Goal: Task Accomplishment & Management: Manage account settings

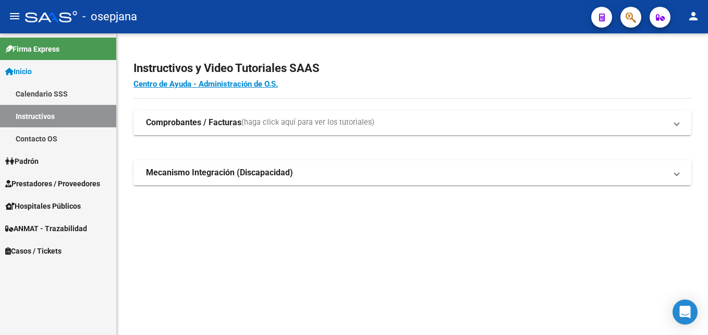
click at [78, 176] on link "Prestadores / Proveedores" at bounding box center [58, 183] width 116 height 22
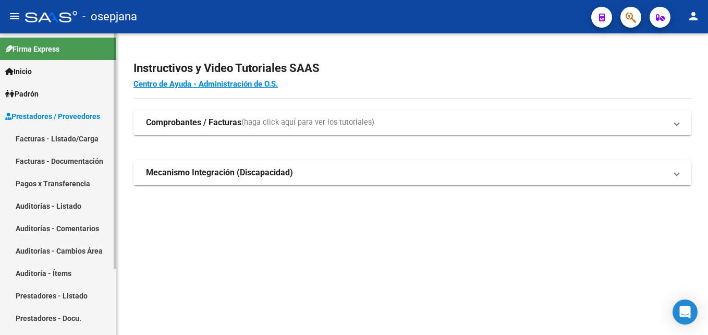
scroll to position [84, 0]
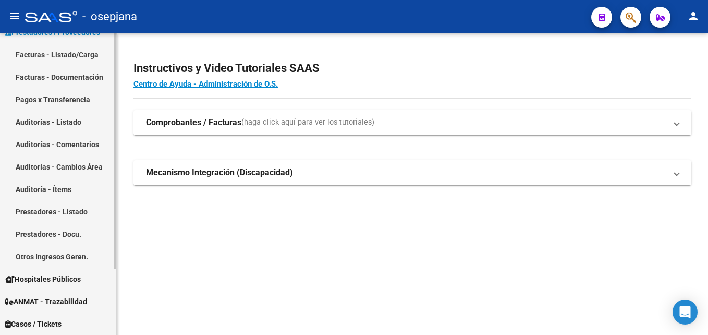
click at [79, 55] on link "Facturas - Listado/Carga" at bounding box center [58, 54] width 116 height 22
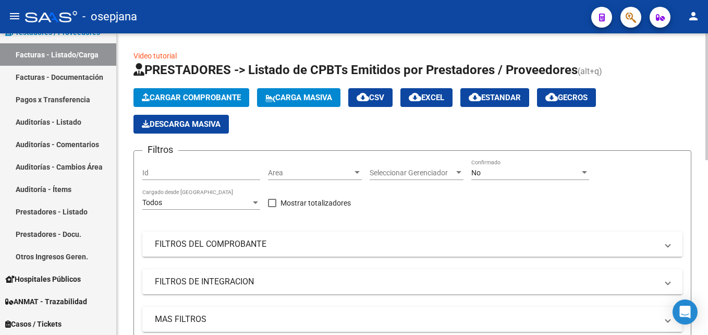
click at [290, 169] on span "Area" at bounding box center [310, 172] width 84 height 9
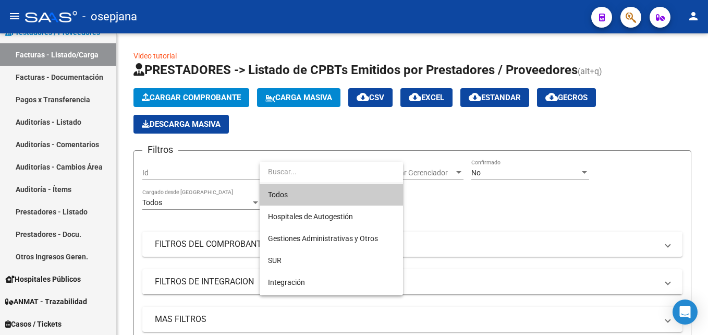
click at [313, 191] on span "Todos" at bounding box center [331, 195] width 127 height 22
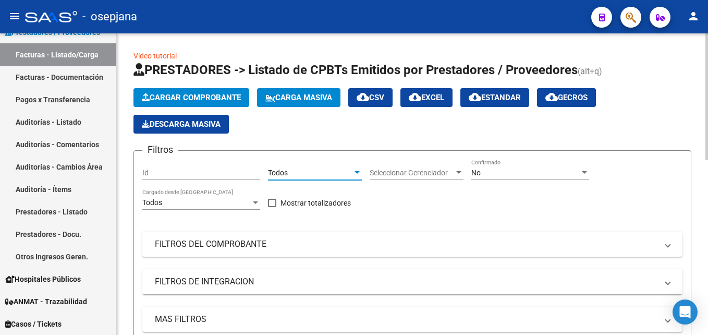
click at [416, 169] on span "Seleccionar Gerenciador" at bounding box center [412, 172] width 84 height 9
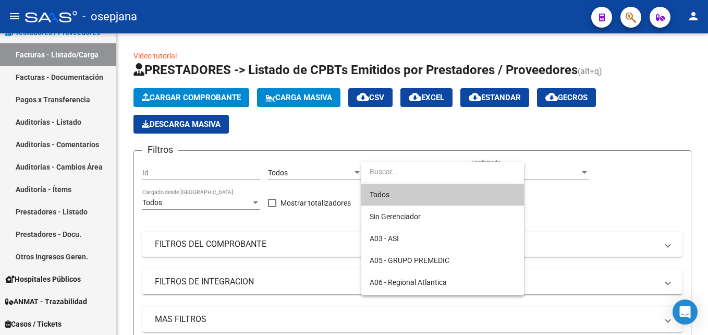
click at [401, 186] on span "Todos" at bounding box center [443, 195] width 146 height 22
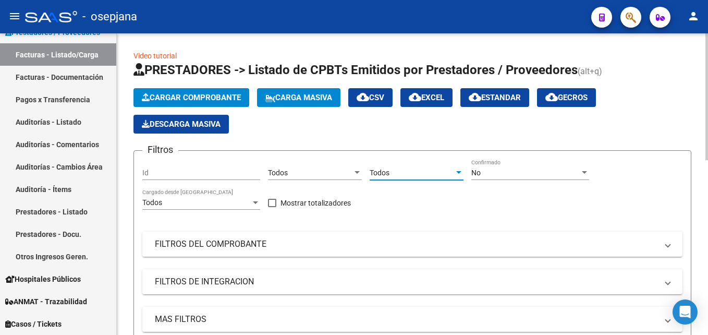
click at [465, 165] on app-drop-down-list "Todos Seleccionar Gerenciador" at bounding box center [421, 174] width 102 height 30
click at [501, 168] on div "No" at bounding box center [525, 172] width 108 height 9
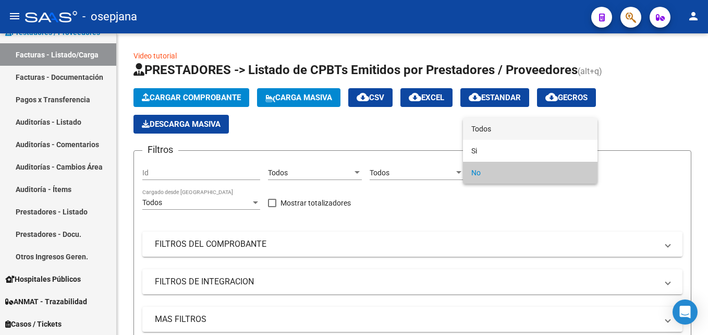
click at [487, 128] on span "Todos" at bounding box center [530, 129] width 118 height 22
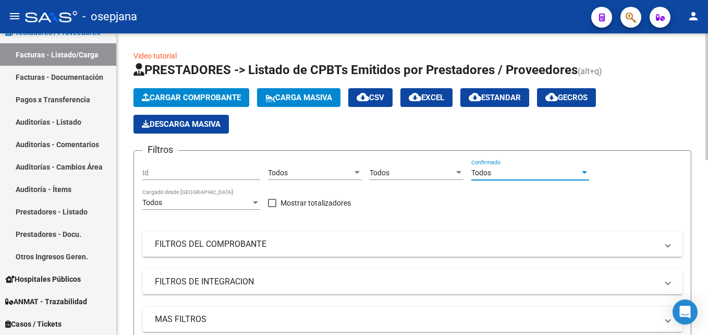
scroll to position [52, 0]
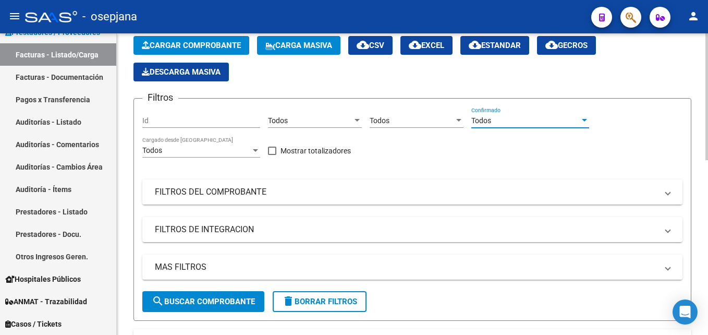
click at [300, 190] on mat-panel-title "FILTROS DEL COMPROBANTE" at bounding box center [406, 191] width 503 height 11
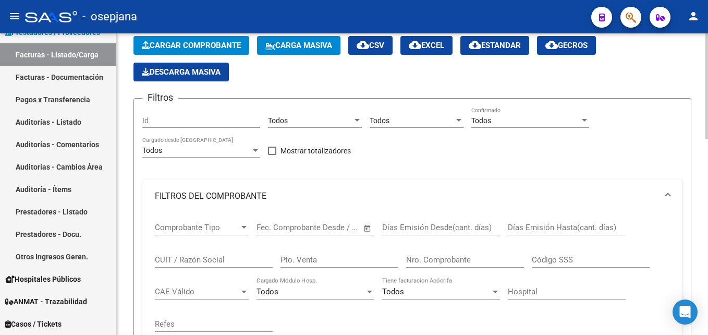
click at [332, 259] on input "Pto. Venta" at bounding box center [340, 259] width 118 height 9
type input "155"
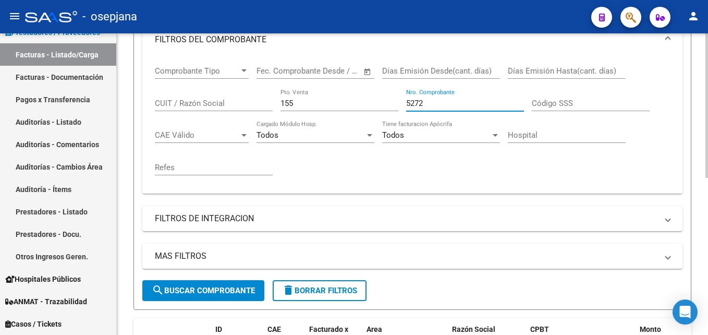
scroll to position [328, 0]
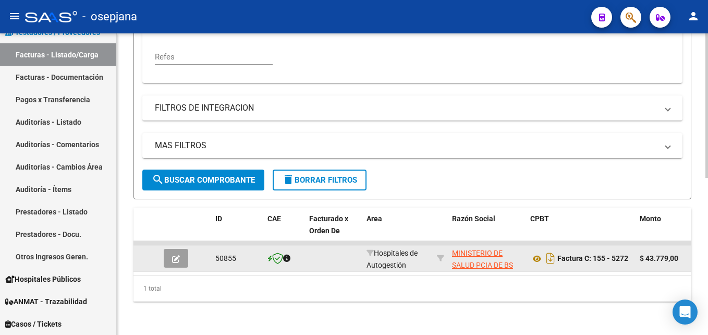
type input "5272"
click at [184, 249] on button "button" at bounding box center [176, 258] width 25 height 19
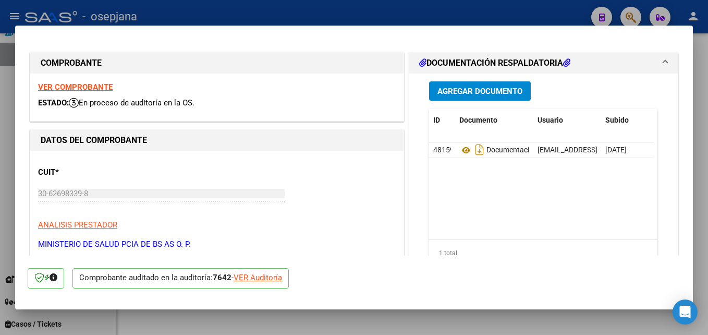
click at [263, 276] on div "VER Auditoría" at bounding box center [258, 278] width 49 height 12
type input "$ 0,00"
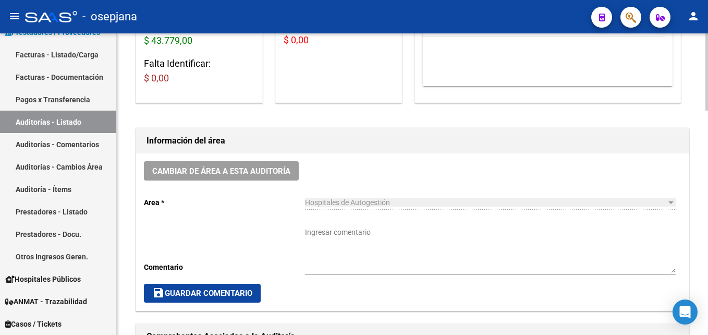
scroll to position [417, 0]
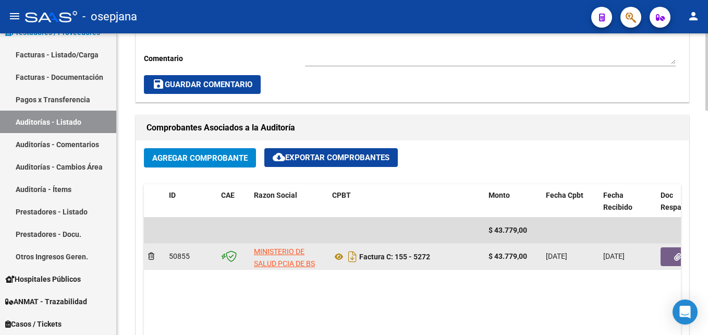
click at [669, 250] on button "button" at bounding box center [677, 256] width 33 height 19
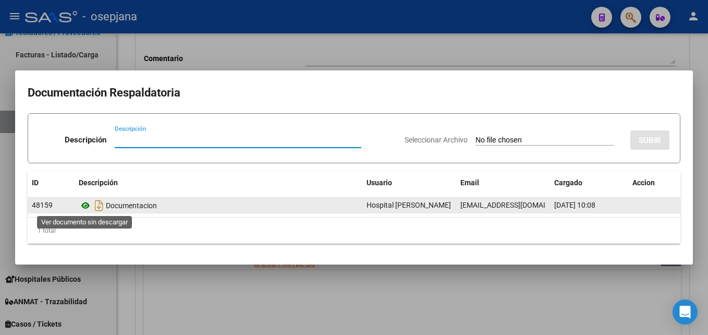
click at [88, 206] on icon at bounding box center [86, 205] width 14 height 13
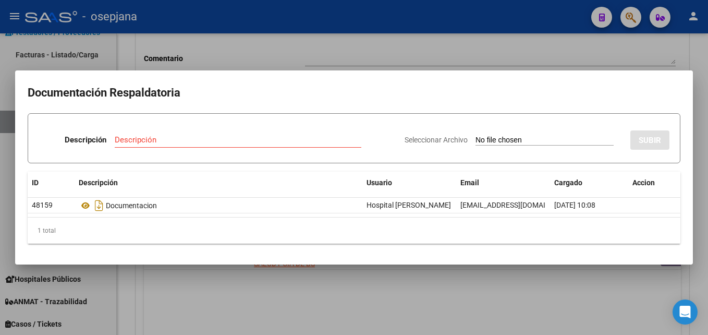
click at [559, 22] on div at bounding box center [354, 167] width 708 height 335
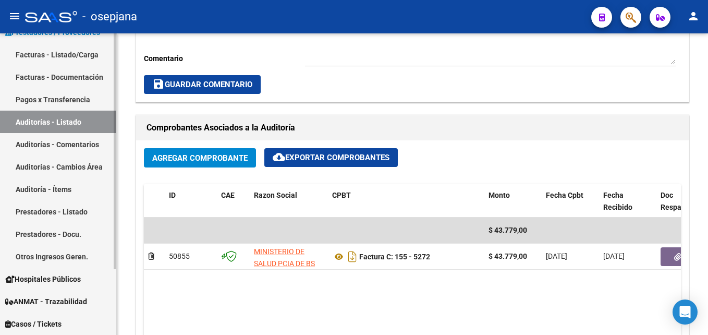
drag, startPoint x: 70, startPoint y: 60, endPoint x: 108, endPoint y: 70, distance: 39.2
click at [70, 60] on link "Facturas - Listado/Carga" at bounding box center [58, 54] width 116 height 22
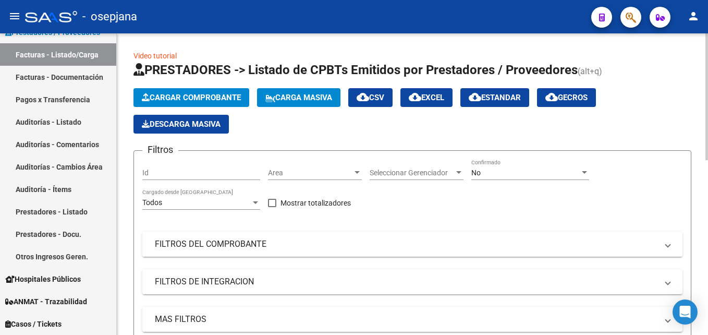
click at [278, 245] on mat-panel-title "FILTROS DEL COMPROBANTE" at bounding box center [406, 243] width 503 height 11
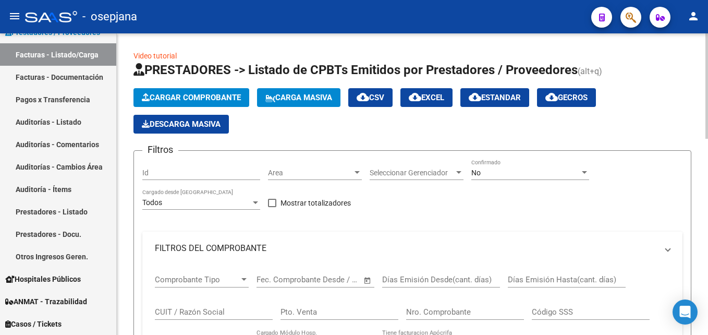
scroll to position [104, 0]
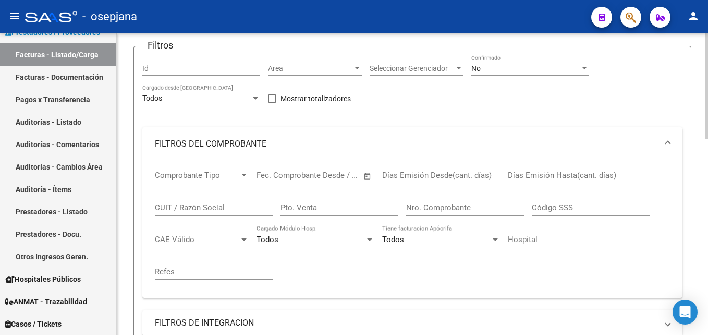
click at [323, 211] on input "Pto. Venta" at bounding box center [340, 207] width 118 height 9
type input "101"
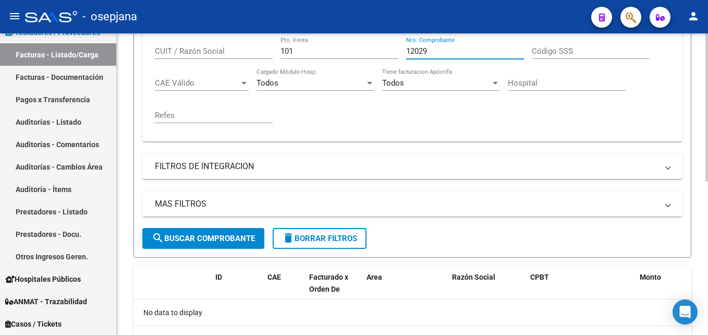
scroll to position [156, 0]
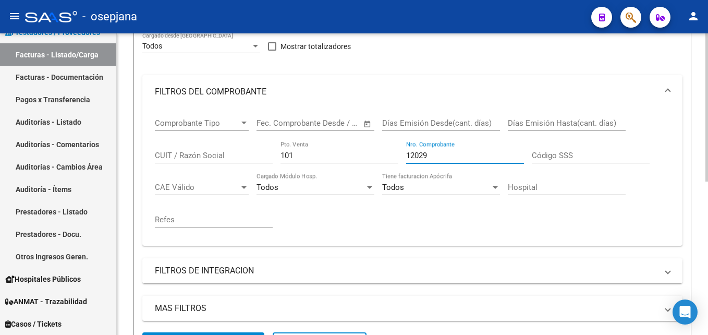
type input "12029"
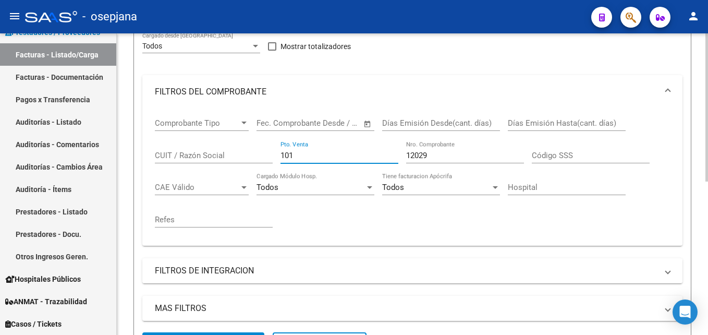
drag, startPoint x: 306, startPoint y: 159, endPoint x: 237, endPoint y: 162, distance: 68.9
click at [237, 162] on div "Comprobante Tipo Comprobante Tipo Fecha inicio – Fecha fin Fec. Comprobante Des…" at bounding box center [412, 172] width 515 height 129
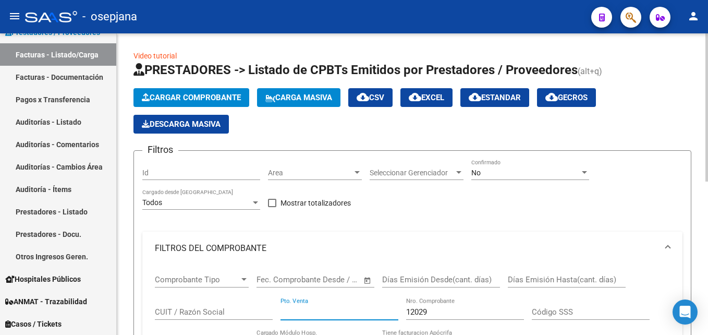
click at [324, 179] on div "Area Area" at bounding box center [315, 169] width 94 height 21
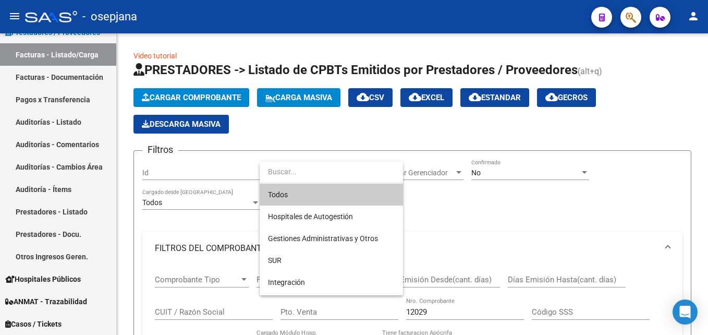
click at [312, 195] on span "Todos" at bounding box center [331, 195] width 127 height 22
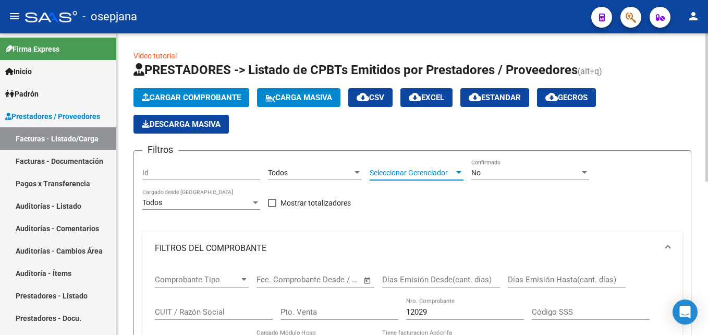
click at [406, 168] on span "Seleccionar Gerenciador" at bounding box center [412, 172] width 84 height 9
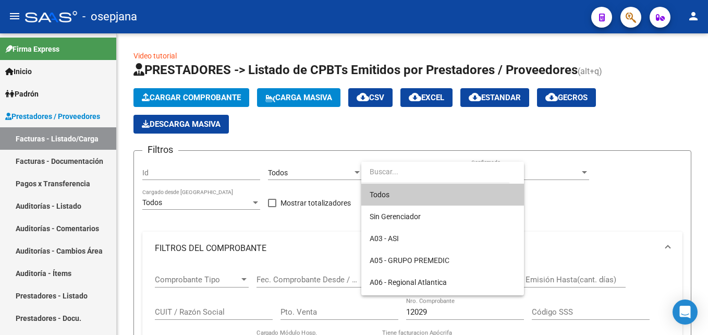
click at [402, 191] on span "Todos" at bounding box center [443, 195] width 146 height 22
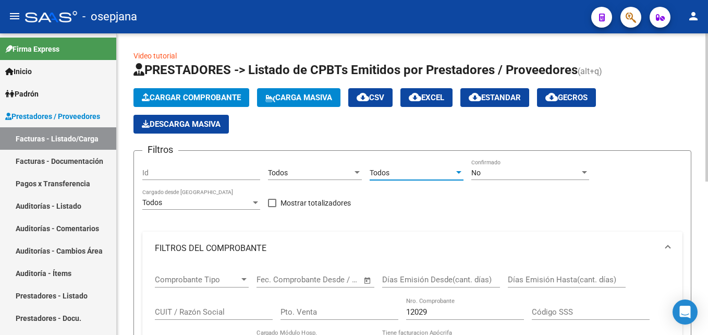
click at [515, 171] on div "No" at bounding box center [525, 172] width 108 height 9
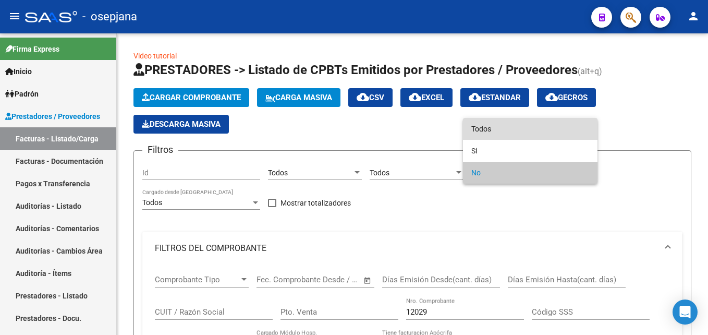
click at [475, 130] on span "Todos" at bounding box center [530, 129] width 118 height 22
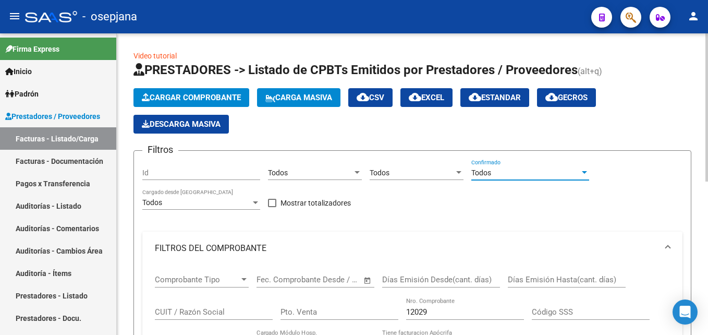
scroll to position [104, 0]
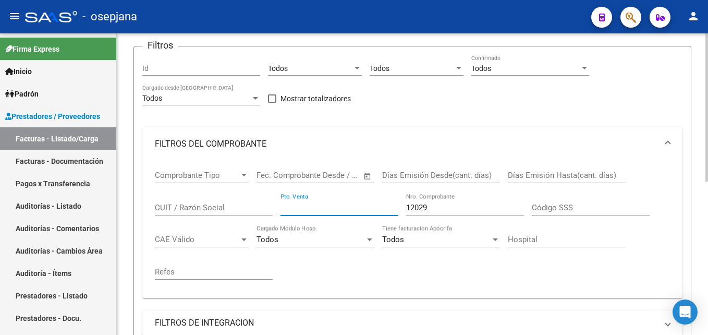
click at [359, 210] on input "Pto. Venta" at bounding box center [340, 207] width 118 height 9
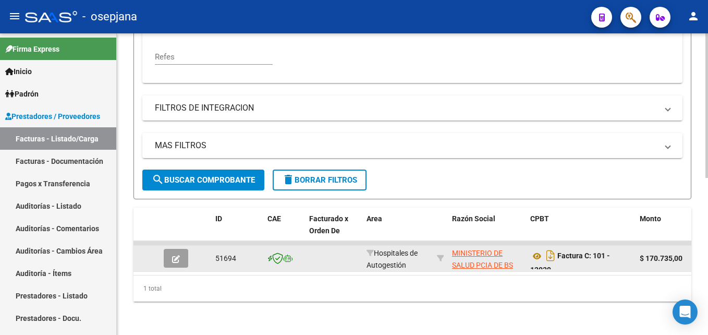
type input "101"
click at [179, 255] on icon "button" at bounding box center [176, 259] width 8 height 8
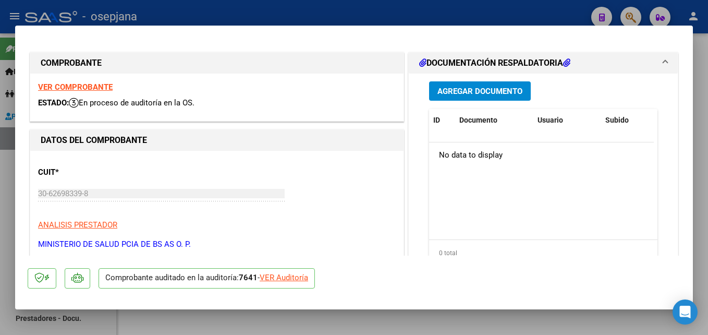
click at [281, 280] on div "VER Auditoría" at bounding box center [284, 278] width 49 height 12
type input "$ 0,00"
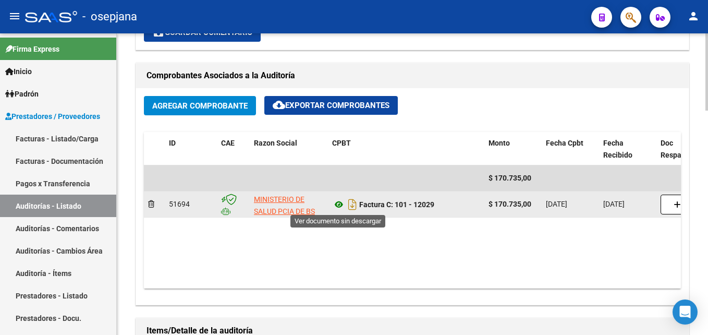
click at [339, 201] on icon at bounding box center [339, 204] width 14 height 13
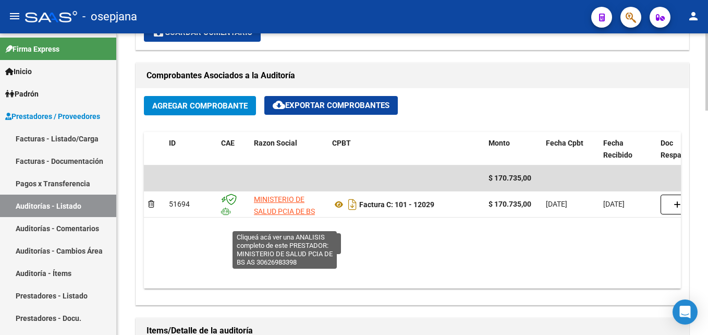
scroll to position [313, 0]
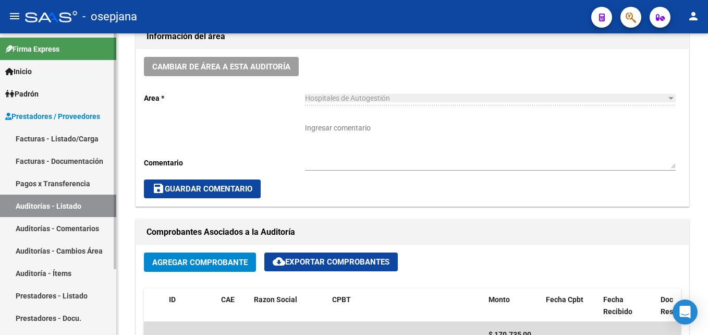
click at [83, 141] on link "Facturas - Listado/Carga" at bounding box center [58, 138] width 116 height 22
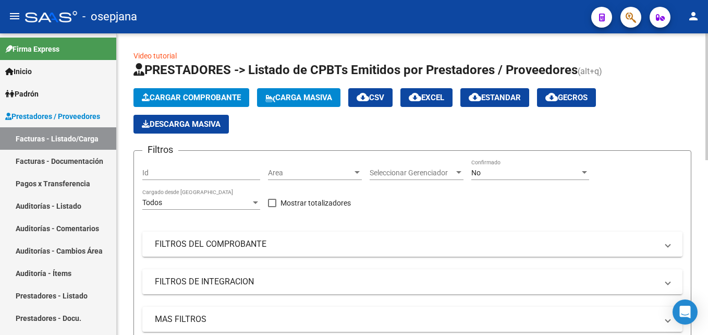
click at [295, 172] on span "Area" at bounding box center [310, 172] width 84 height 9
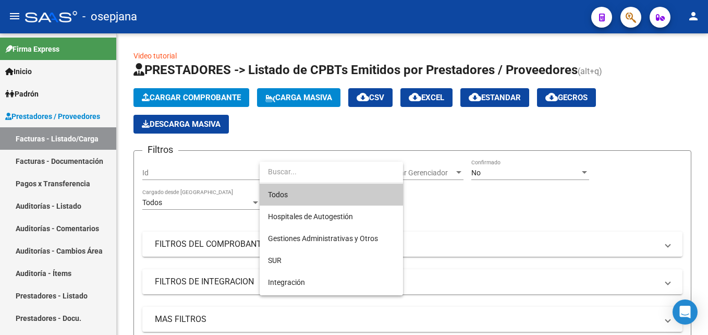
click at [295, 192] on span "Todos" at bounding box center [331, 195] width 127 height 22
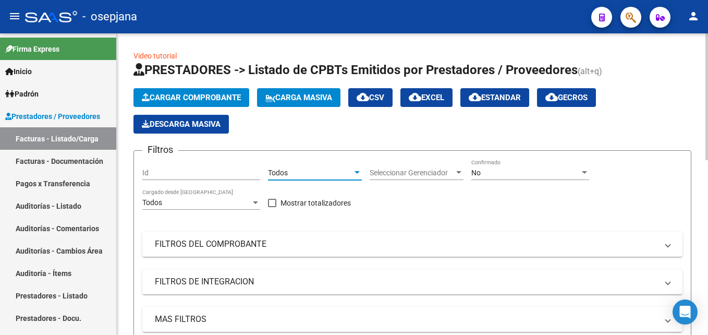
click at [419, 177] on span "Seleccionar Gerenciador" at bounding box center [412, 172] width 84 height 9
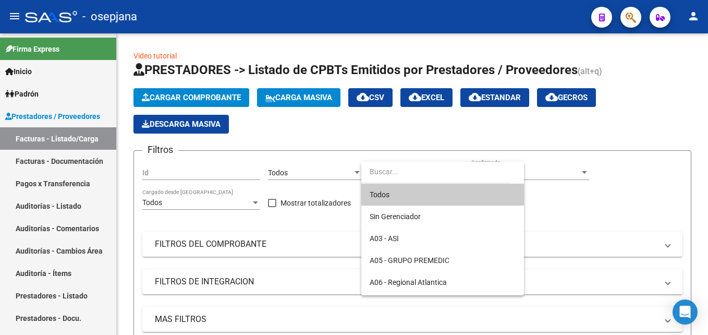
click at [409, 197] on span "Todos" at bounding box center [443, 195] width 146 height 22
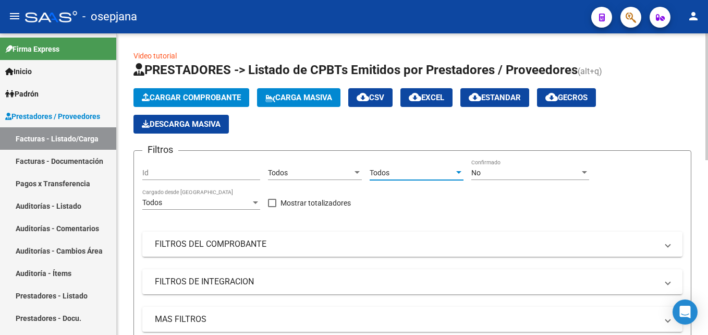
click at [510, 175] on div "No" at bounding box center [525, 172] width 108 height 9
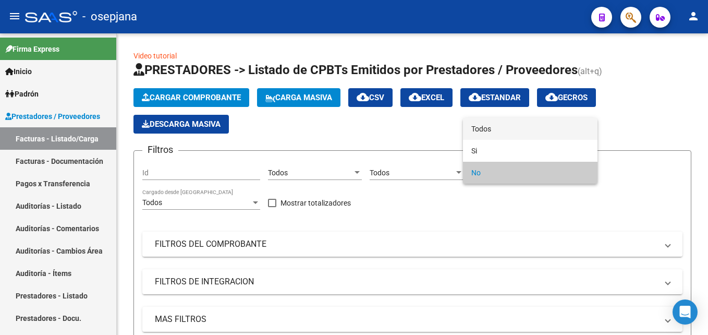
click at [501, 128] on span "Todos" at bounding box center [530, 129] width 118 height 22
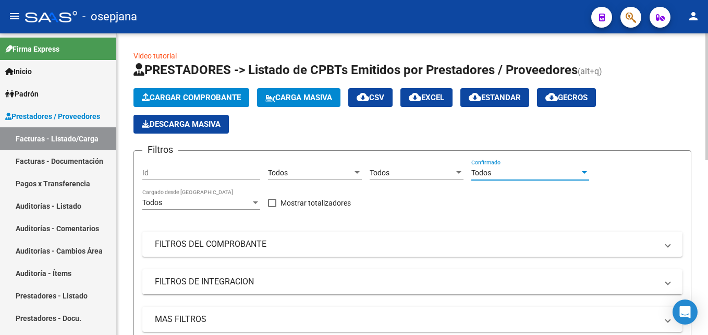
scroll to position [156, 0]
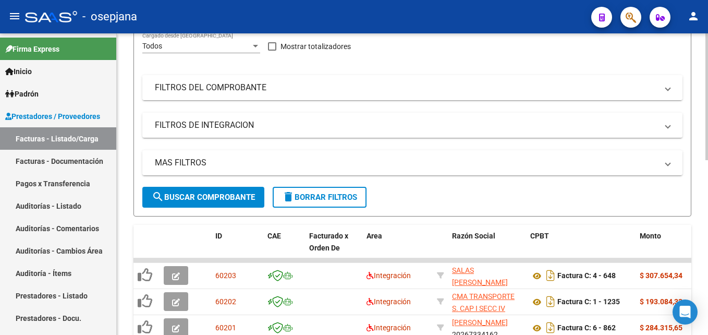
click at [320, 85] on mat-panel-title "FILTROS DEL COMPROBANTE" at bounding box center [406, 87] width 503 height 11
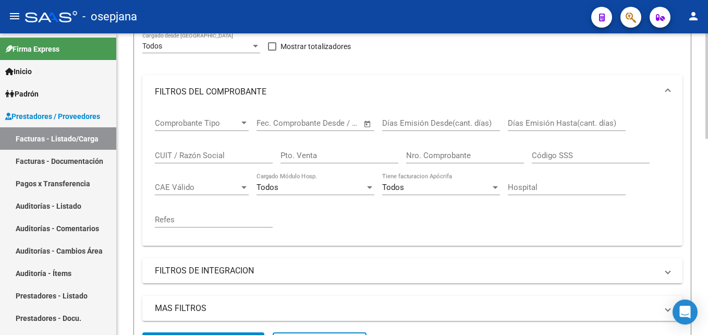
click at [333, 156] on input "Pto. Venta" at bounding box center [340, 155] width 118 height 9
type input "3"
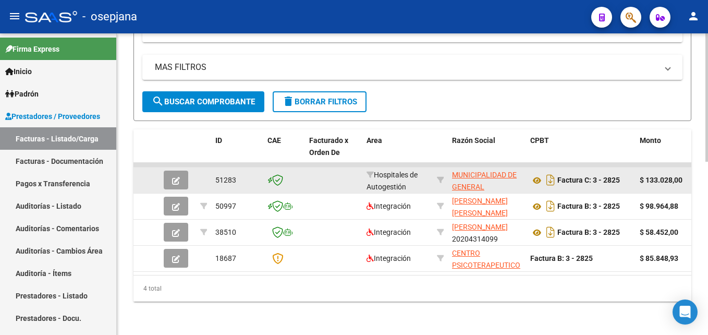
type input "2825"
click at [173, 177] on icon "button" at bounding box center [176, 181] width 8 height 8
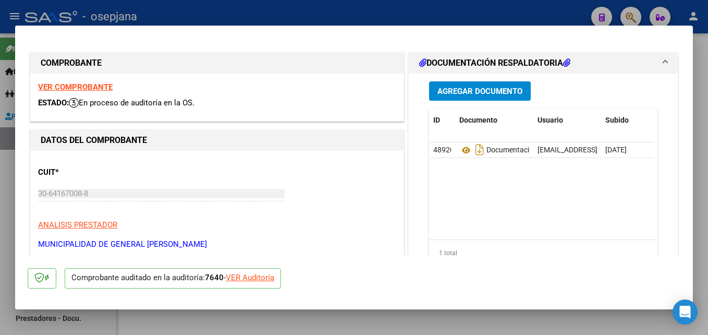
click at [254, 276] on div "VER Auditoría" at bounding box center [250, 278] width 49 height 12
type input "$ 0,00"
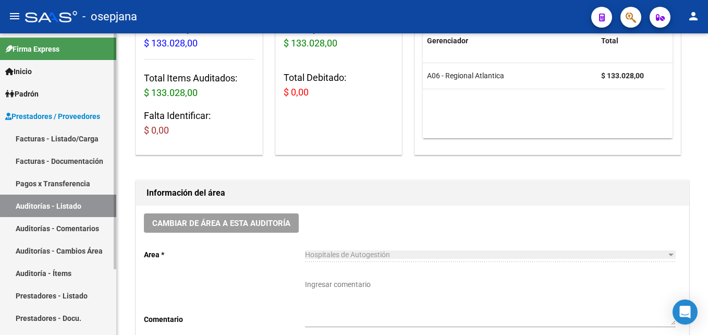
scroll to position [104, 0]
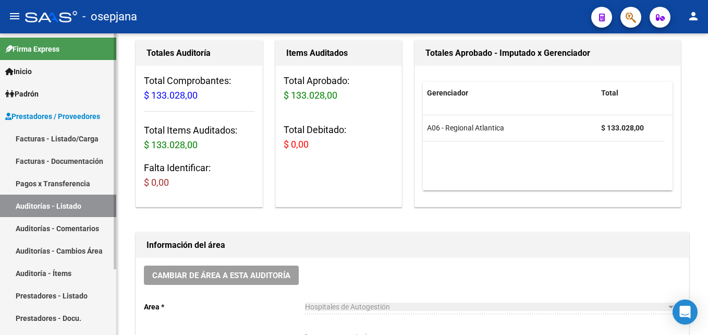
click at [74, 135] on link "Facturas - Listado/Carga" at bounding box center [58, 138] width 116 height 22
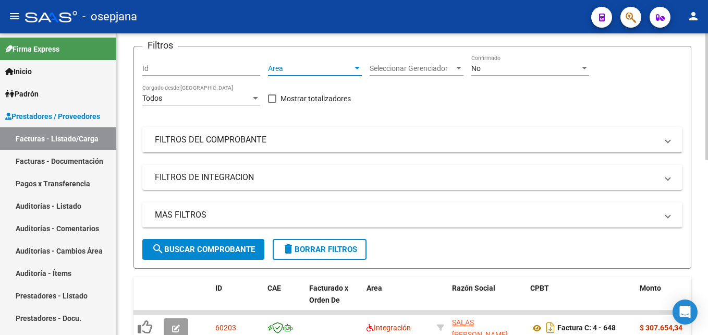
click at [308, 71] on span "Area" at bounding box center [310, 68] width 84 height 9
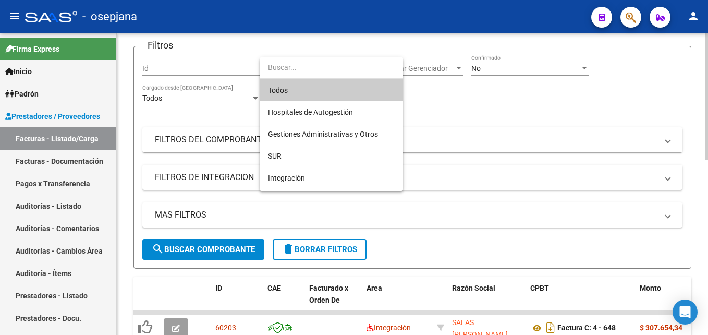
click at [304, 93] on span "Todos" at bounding box center [331, 90] width 127 height 22
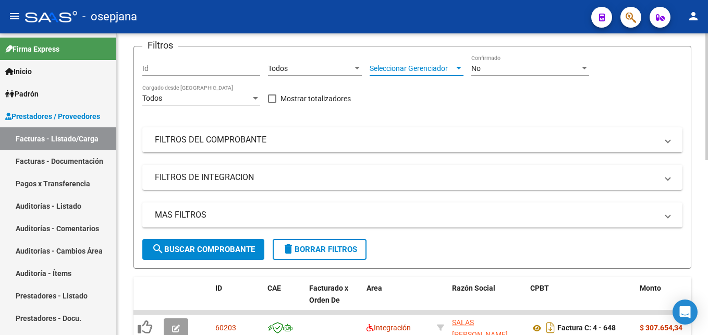
click at [416, 67] on span "Seleccionar Gerenciador" at bounding box center [412, 68] width 84 height 9
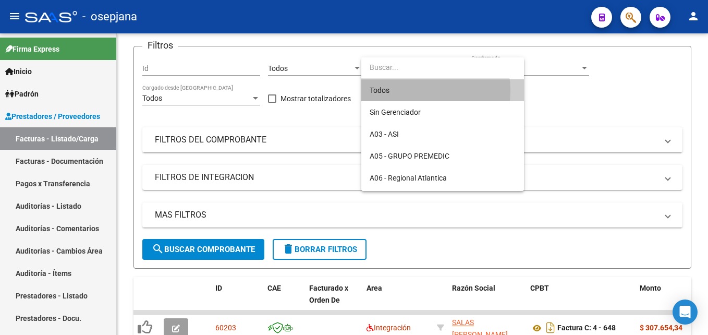
click at [402, 91] on span "Todos" at bounding box center [443, 90] width 146 height 22
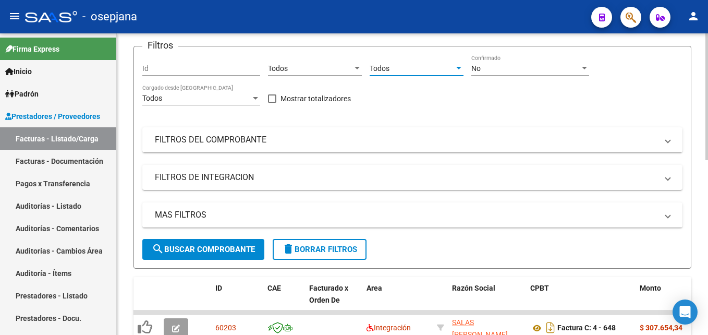
click at [460, 71] on div at bounding box center [458, 68] width 9 height 8
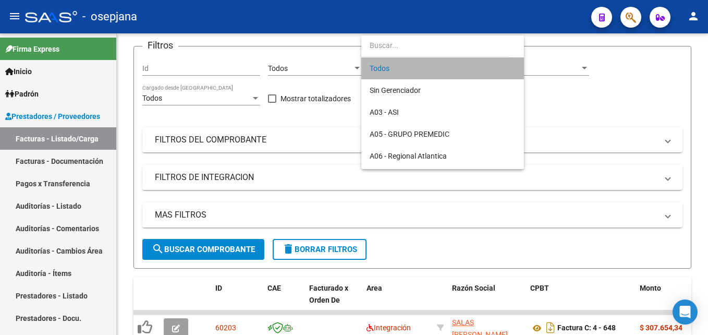
click at [500, 68] on span "Todos" at bounding box center [443, 68] width 146 height 22
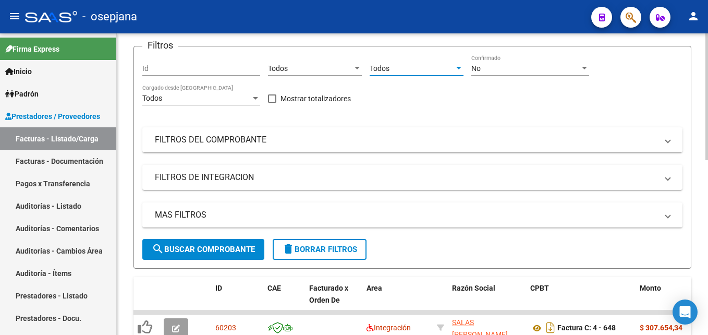
click at [527, 68] on div "No" at bounding box center [525, 68] width 108 height 9
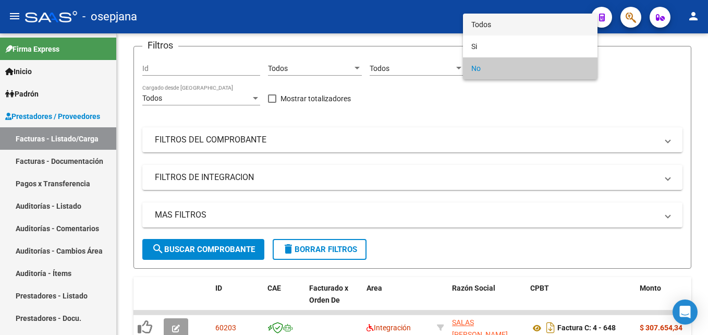
click at [495, 26] on span "Todos" at bounding box center [530, 25] width 118 height 22
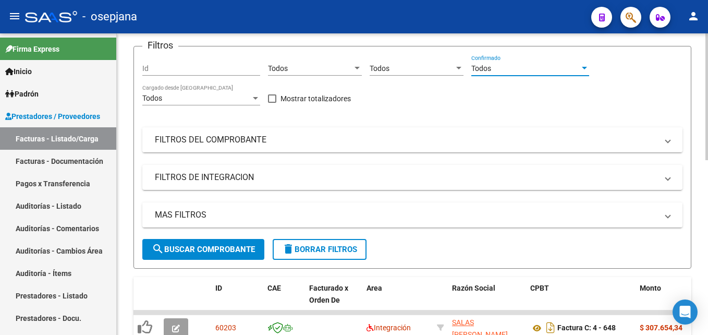
click at [390, 132] on mat-expansion-panel-header "FILTROS DEL COMPROBANTE" at bounding box center [412, 139] width 540 height 25
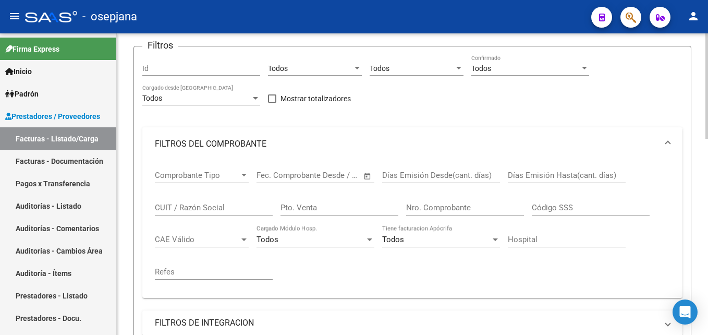
scroll to position [156, 0]
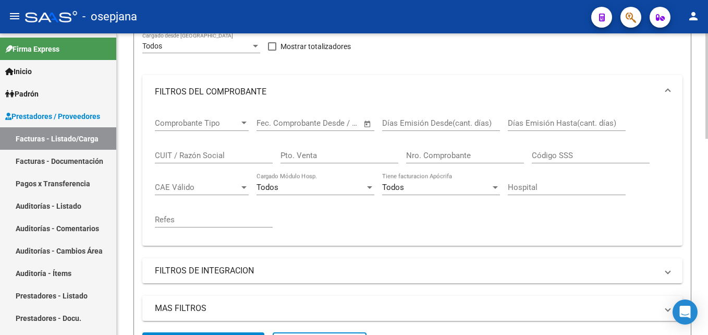
click at [349, 153] on input "Pto. Venta" at bounding box center [340, 155] width 118 height 9
type input "157"
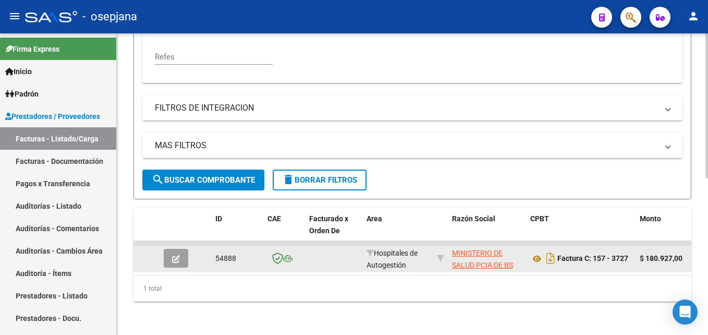
type input "3727"
click at [183, 249] on button "button" at bounding box center [176, 258] width 25 height 19
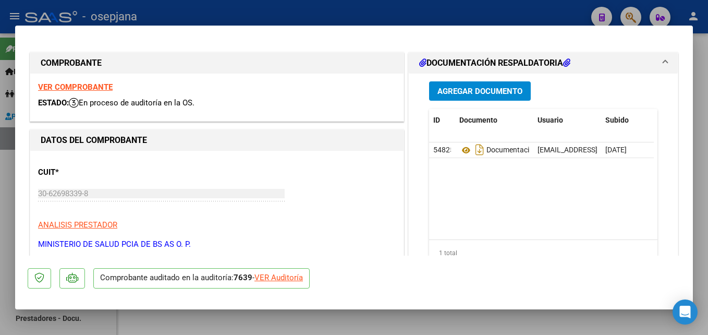
click at [292, 277] on div "VER Auditoría" at bounding box center [278, 278] width 49 height 12
type input "$ 0,00"
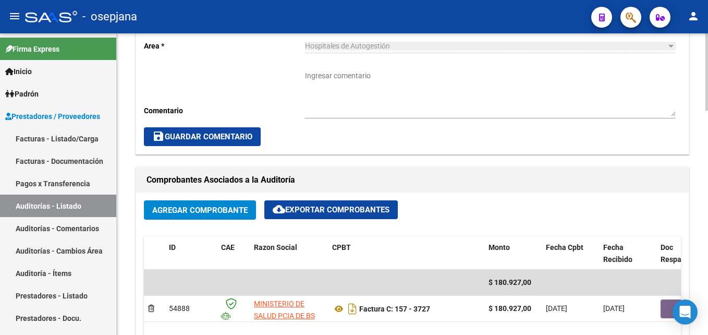
scroll to position [469, 0]
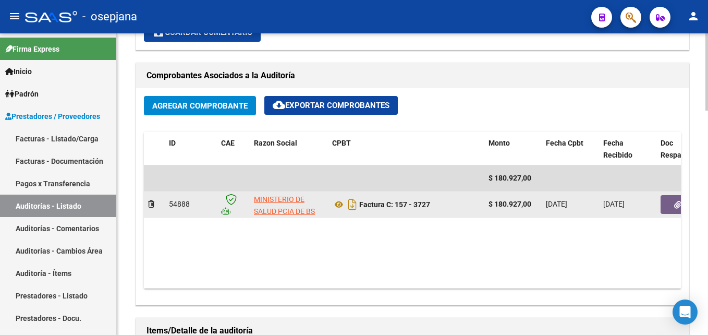
click at [669, 204] on button "button" at bounding box center [677, 204] width 33 height 19
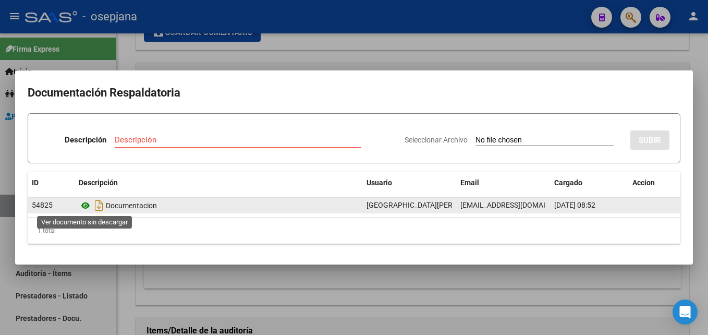
click at [83, 205] on icon at bounding box center [86, 205] width 14 height 13
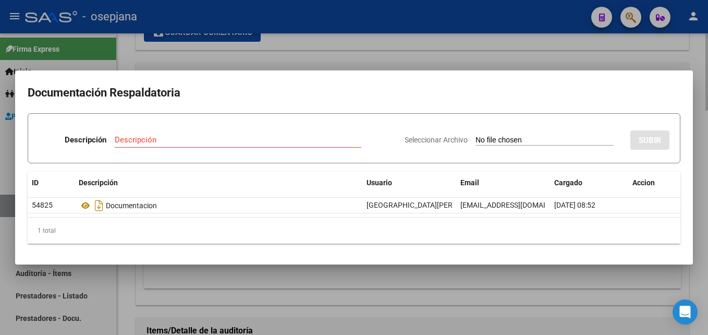
drag, startPoint x: 307, startPoint y: 40, endPoint x: 228, endPoint y: 98, distance: 97.4
click at [307, 40] on div at bounding box center [354, 167] width 708 height 335
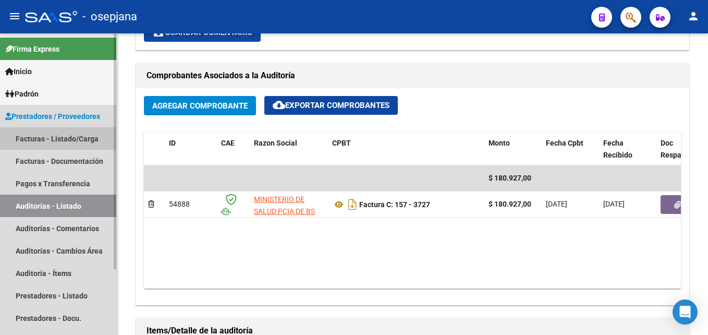
click at [69, 139] on link "Facturas - Listado/Carga" at bounding box center [58, 138] width 116 height 22
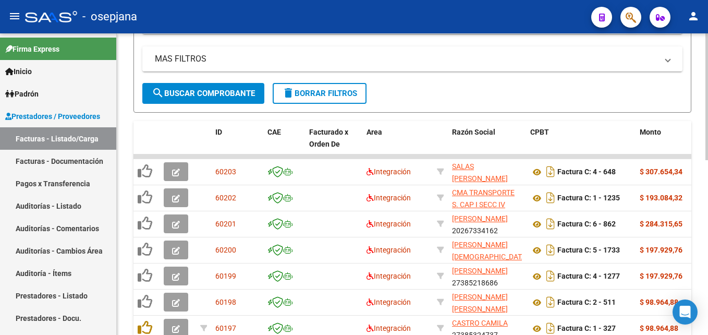
scroll to position [52, 0]
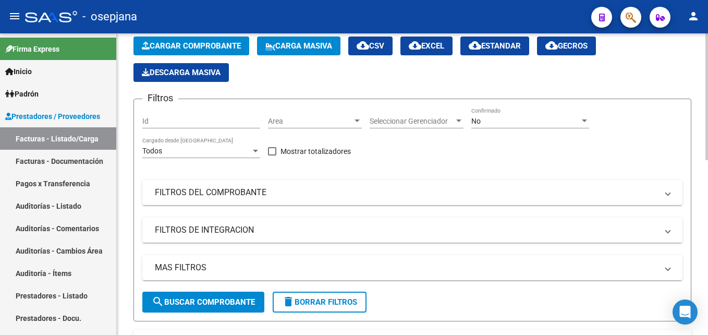
click at [308, 125] on span "Area" at bounding box center [310, 121] width 84 height 9
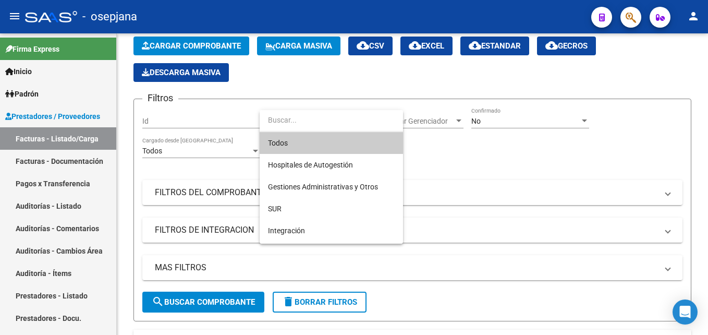
click at [304, 141] on span "Todos" at bounding box center [331, 143] width 127 height 22
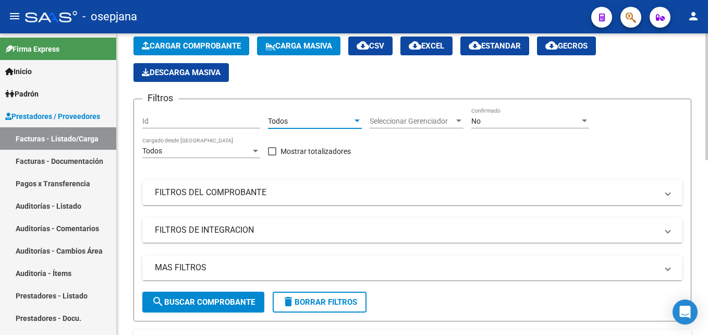
click at [430, 119] on span "Seleccionar Gerenciador" at bounding box center [412, 121] width 84 height 9
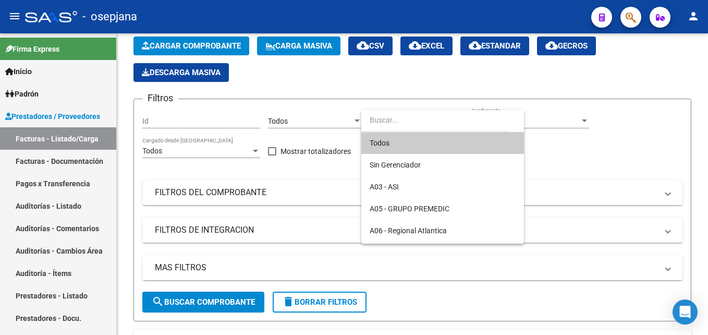
click at [402, 143] on span "Todos" at bounding box center [443, 143] width 146 height 22
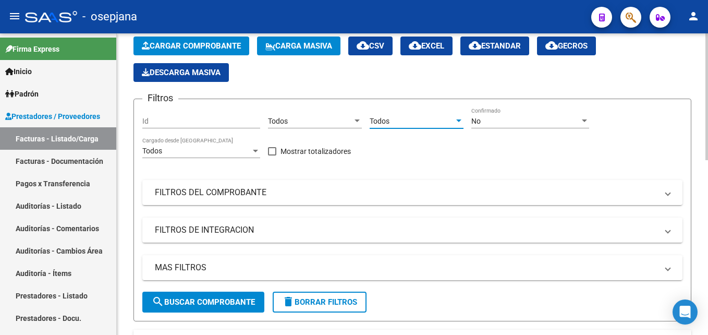
click at [484, 117] on div "No" at bounding box center [525, 121] width 108 height 9
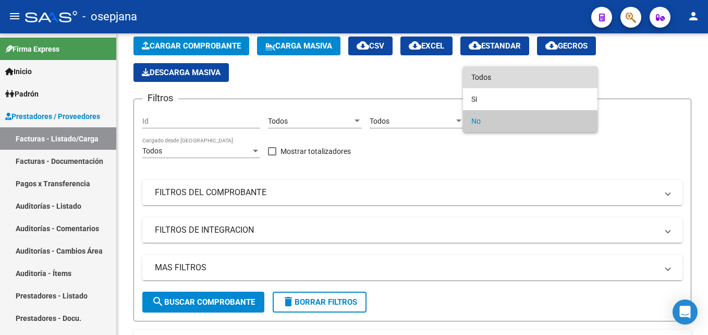
click at [488, 74] on span "Todos" at bounding box center [530, 77] width 118 height 22
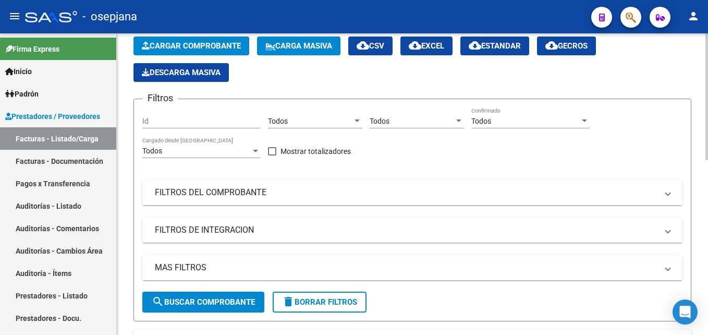
click at [233, 189] on mat-panel-title "FILTROS DEL COMPROBANTE" at bounding box center [406, 192] width 503 height 11
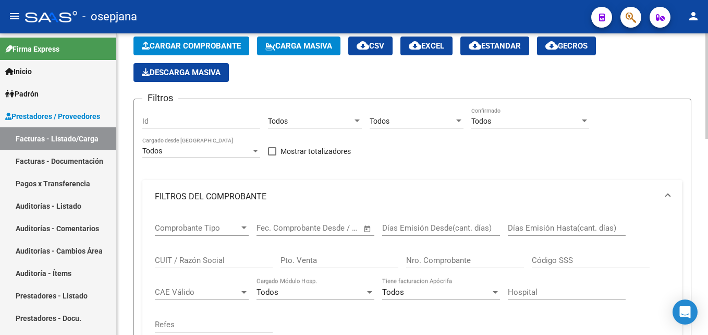
scroll to position [104, 0]
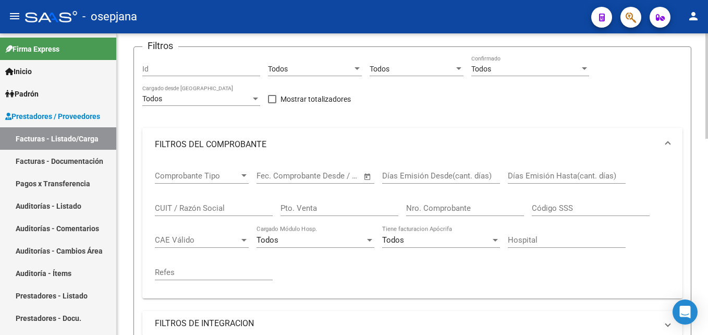
click at [321, 204] on input "Pto. Venta" at bounding box center [340, 207] width 118 height 9
type input "157"
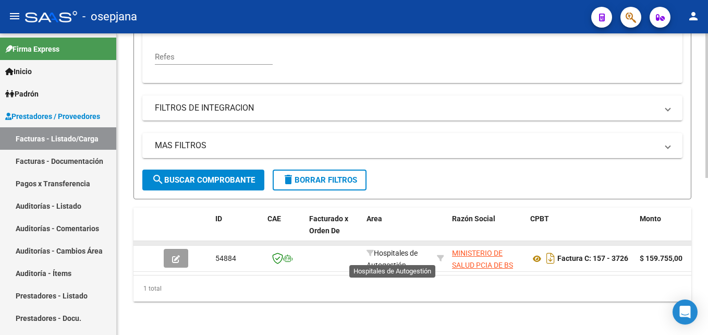
scroll to position [2, 0]
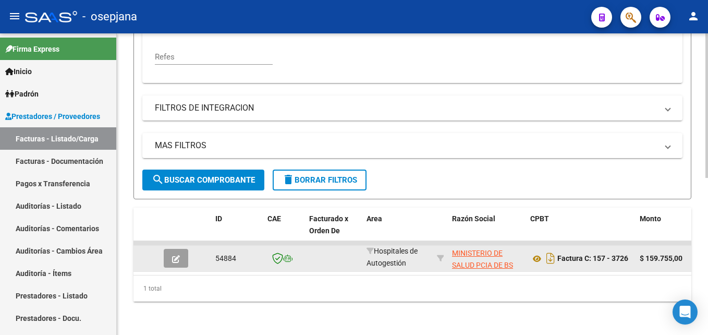
type input "3726"
click at [180, 252] on button "button" at bounding box center [176, 258] width 25 height 19
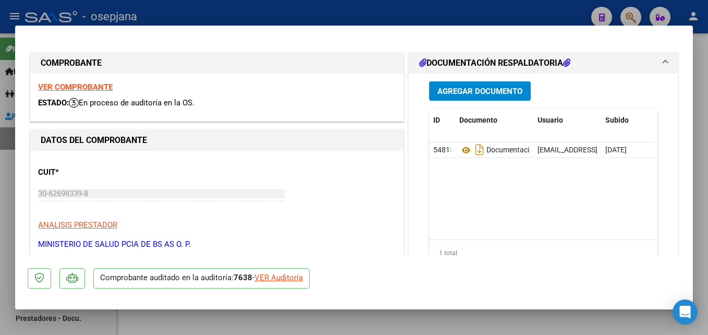
scroll to position [104, 0]
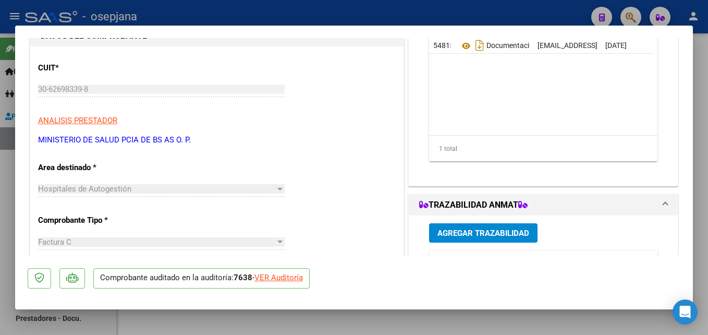
click at [283, 275] on div "VER Auditoría" at bounding box center [278, 278] width 49 height 12
type input "$ 0,00"
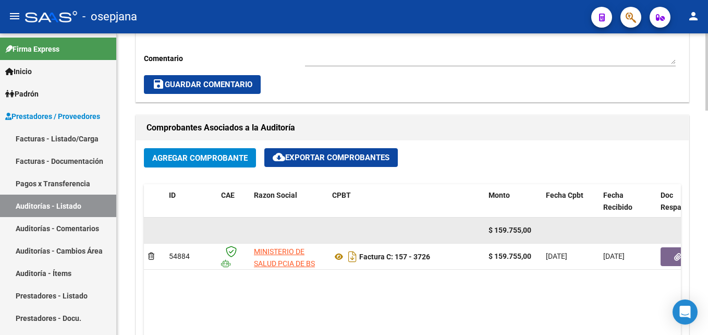
scroll to position [469, 0]
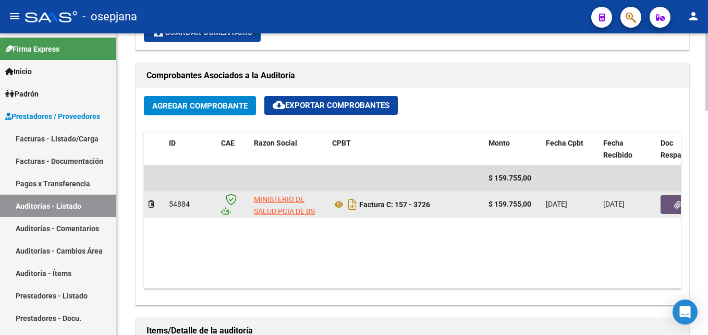
click at [676, 209] on icon "button" at bounding box center [677, 205] width 7 height 8
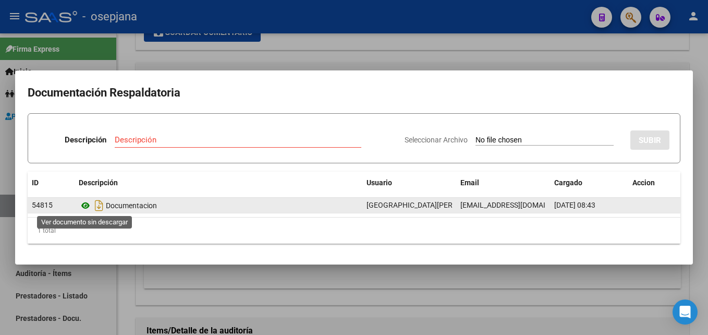
click at [83, 206] on icon at bounding box center [86, 205] width 14 height 13
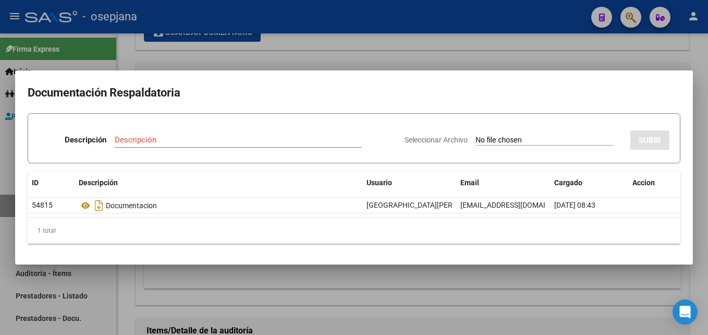
drag, startPoint x: 363, startPoint y: 29, endPoint x: 356, endPoint y: 33, distance: 8.4
click at [363, 29] on div at bounding box center [354, 167] width 708 height 335
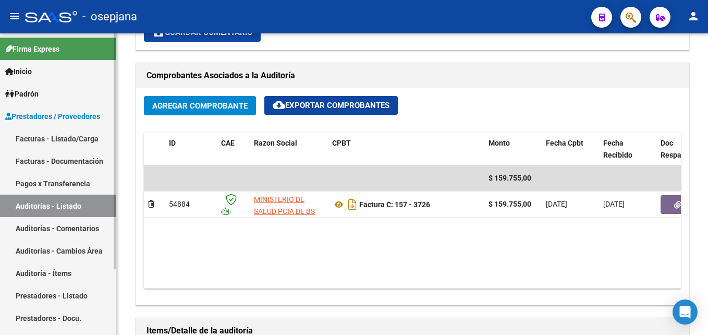
click at [57, 135] on link "Facturas - Listado/Carga" at bounding box center [58, 138] width 116 height 22
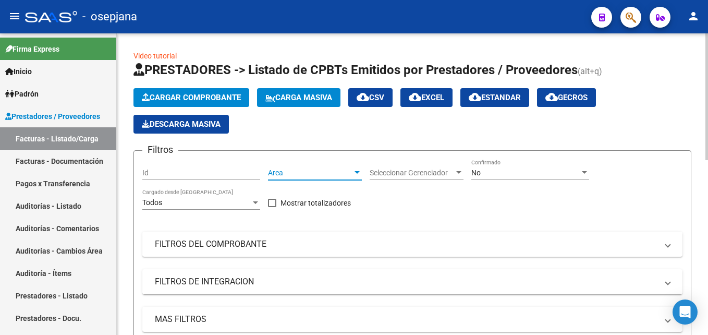
click at [309, 169] on span "Area" at bounding box center [310, 172] width 84 height 9
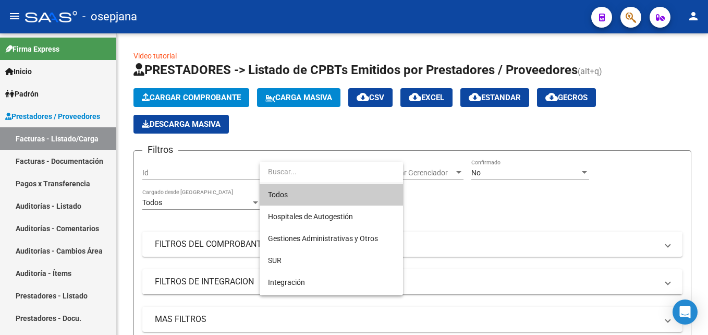
click at [299, 184] on span "Todos" at bounding box center [331, 195] width 127 height 22
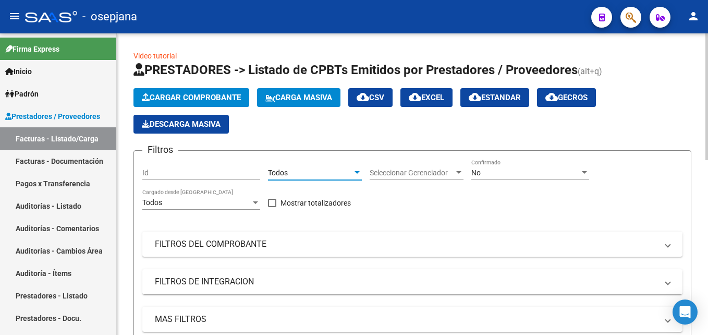
click at [415, 180] on div "Seleccionar Gerenciador Seleccionar Gerenciador" at bounding box center [417, 174] width 94 height 30
click at [415, 177] on div "Seleccionar Gerenciador Seleccionar Gerenciador" at bounding box center [417, 169] width 94 height 21
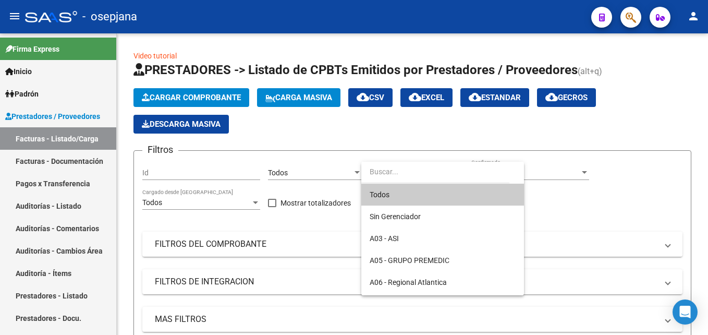
click at [405, 192] on span "Todos" at bounding box center [443, 195] width 146 height 22
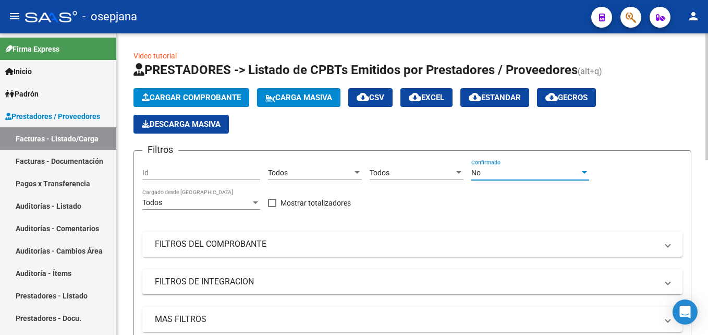
click at [534, 170] on div "No" at bounding box center [525, 172] width 108 height 9
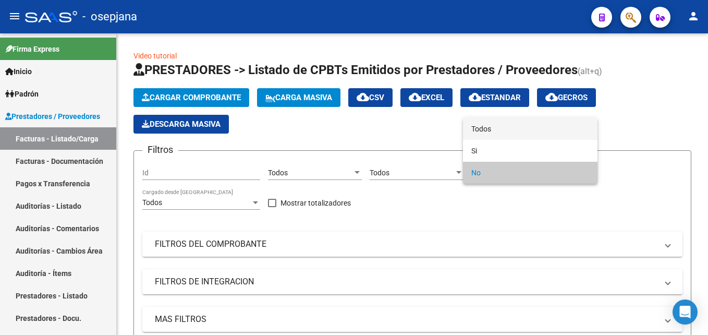
click at [525, 130] on span "Todos" at bounding box center [530, 129] width 118 height 22
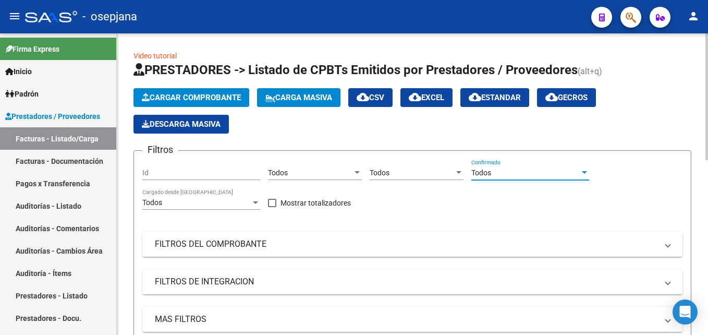
scroll to position [52, 0]
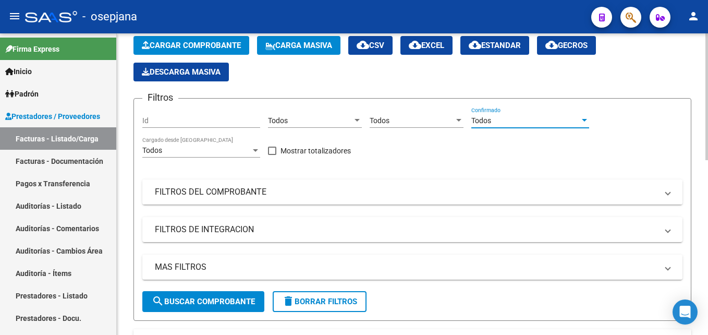
click at [390, 193] on mat-panel-title "FILTROS DEL COMPROBANTE" at bounding box center [406, 191] width 503 height 11
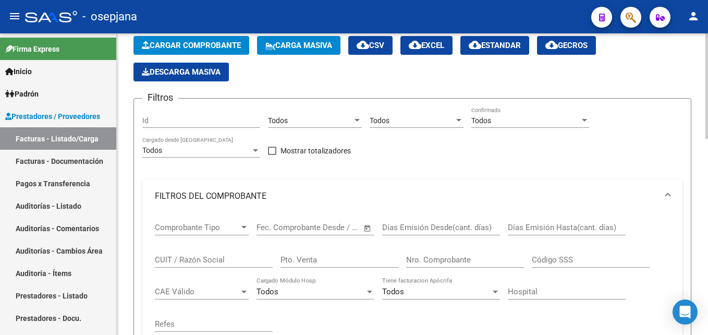
scroll to position [156, 0]
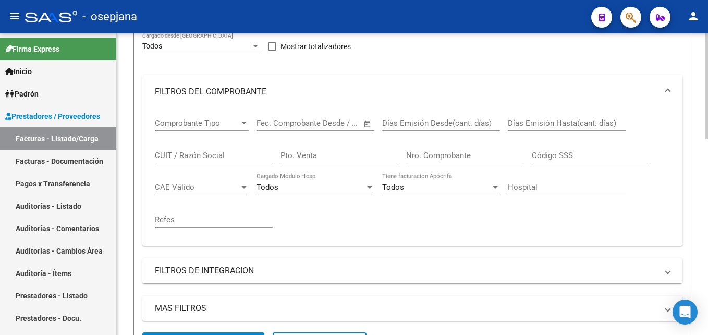
click at [328, 155] on input "Pto. Venta" at bounding box center [340, 155] width 118 height 9
type input "10"
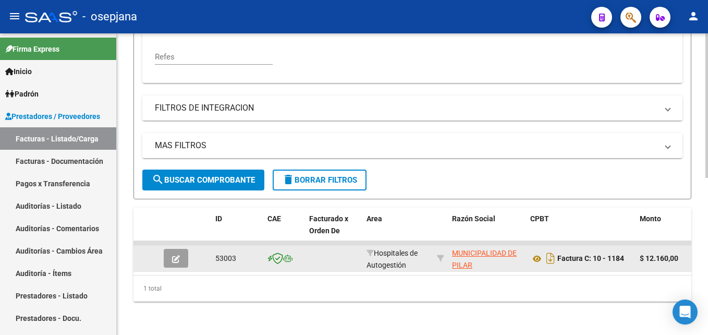
type input "1184"
click at [180, 254] on button "button" at bounding box center [176, 258] width 25 height 19
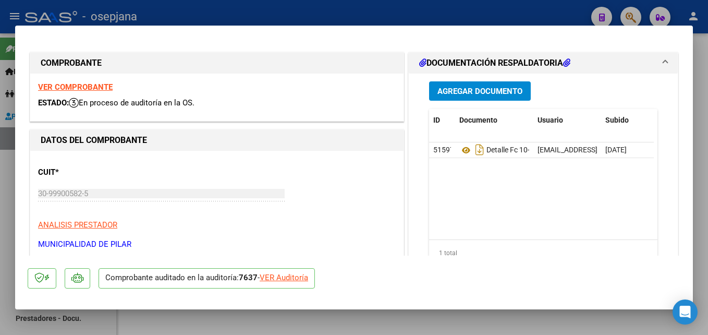
click at [295, 283] on div "VER Auditoría" at bounding box center [284, 278] width 49 height 12
type input "$ 0,00"
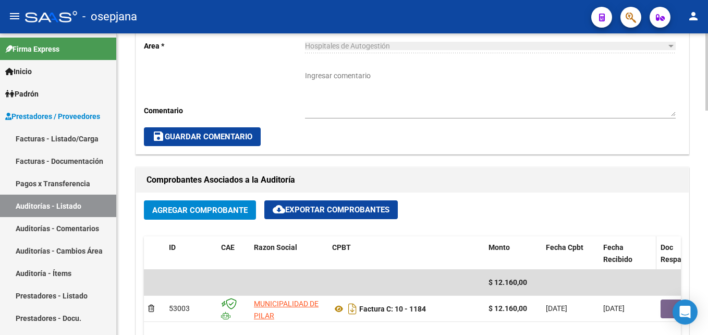
scroll to position [469, 0]
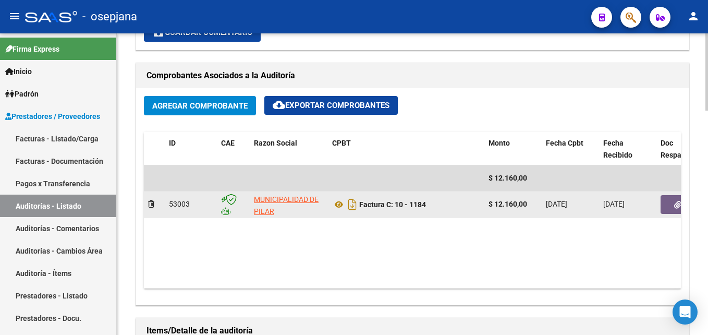
click at [671, 203] on button "button" at bounding box center [677, 204] width 33 height 19
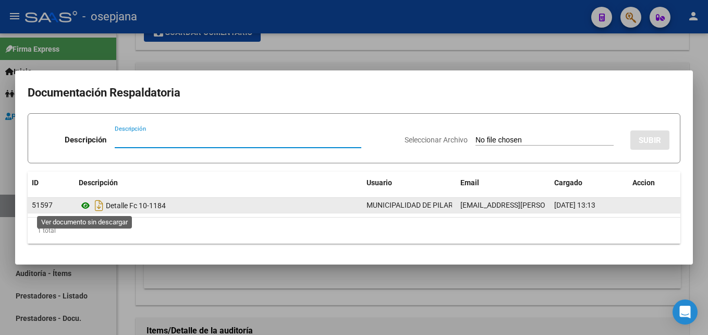
click at [87, 204] on icon at bounding box center [86, 205] width 14 height 13
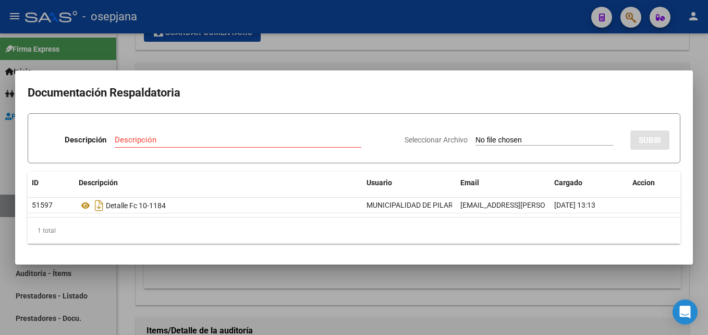
click at [379, 14] on div at bounding box center [354, 167] width 708 height 335
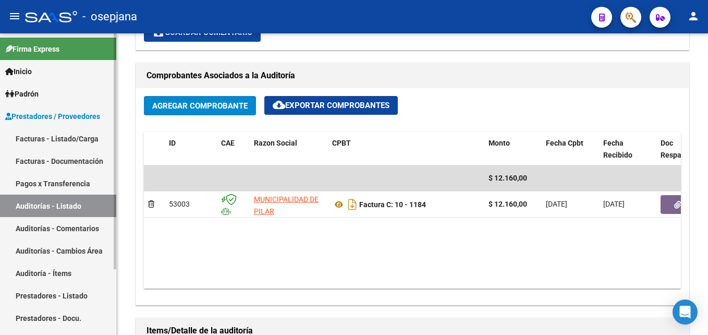
click at [69, 140] on link "Facturas - Listado/Carga" at bounding box center [58, 138] width 116 height 22
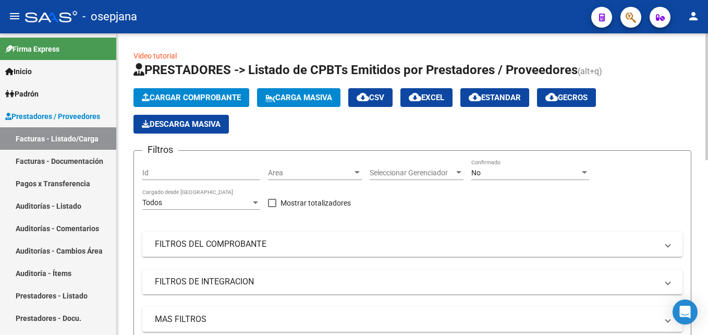
click at [306, 178] on div "Area Area" at bounding box center [315, 169] width 94 height 21
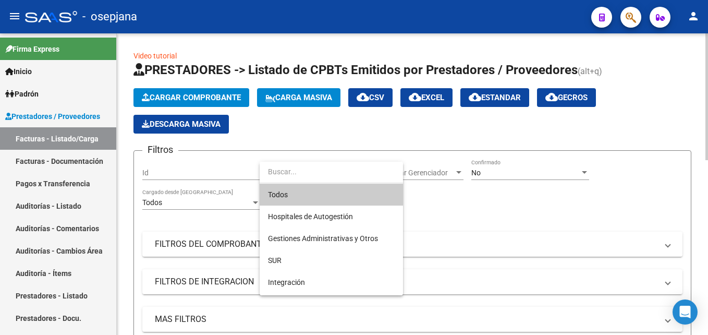
drag, startPoint x: 303, startPoint y: 193, endPoint x: 355, endPoint y: 187, distance: 52.0
click at [304, 193] on span "Todos" at bounding box center [331, 195] width 127 height 22
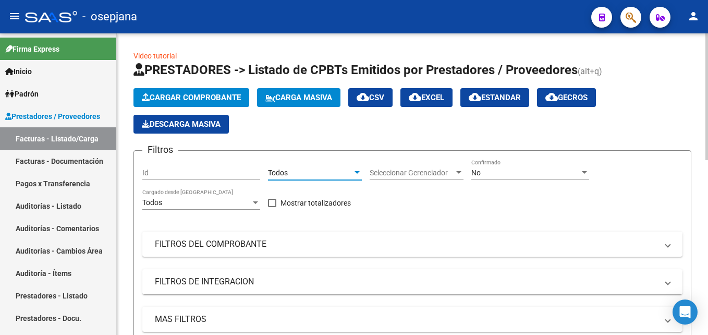
click at [441, 170] on span "Seleccionar Gerenciador" at bounding box center [412, 172] width 84 height 9
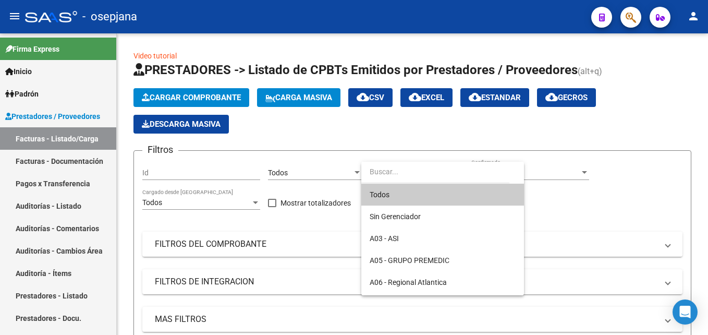
click at [398, 199] on span "Todos" at bounding box center [443, 195] width 146 height 22
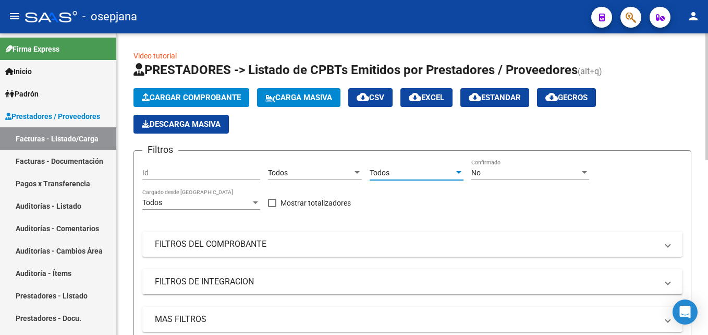
click at [546, 171] on div "No" at bounding box center [525, 172] width 108 height 9
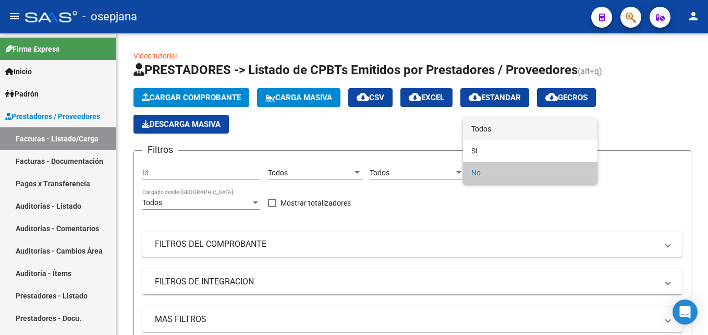
click at [519, 130] on span "Todos" at bounding box center [530, 129] width 118 height 22
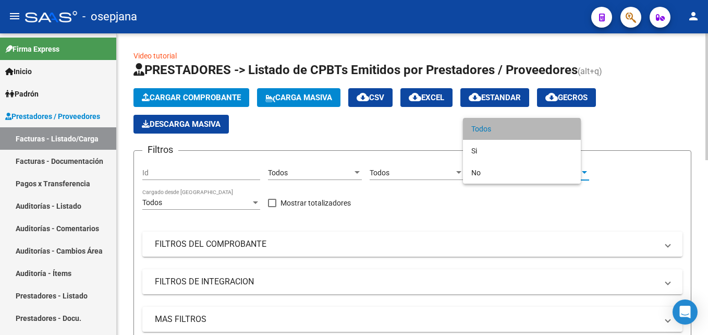
scroll to position [104, 0]
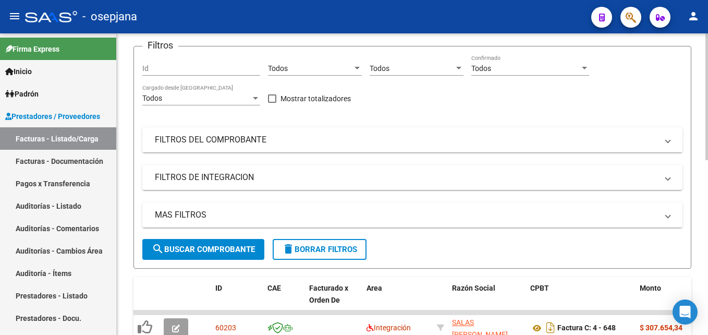
drag, startPoint x: 376, startPoint y: 142, endPoint x: 377, endPoint y: 181, distance: 39.6
click at [376, 142] on mat-panel-title "FILTROS DEL COMPROBANTE" at bounding box center [406, 139] width 503 height 11
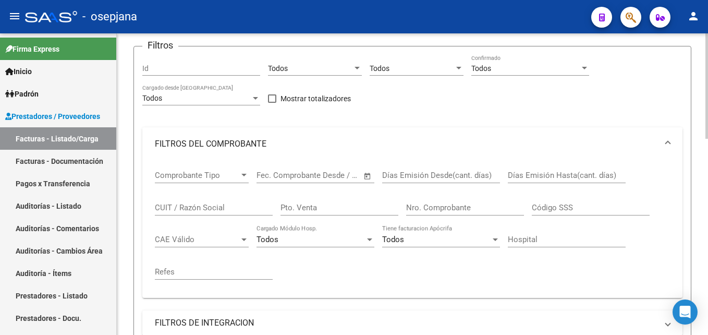
scroll to position [209, 0]
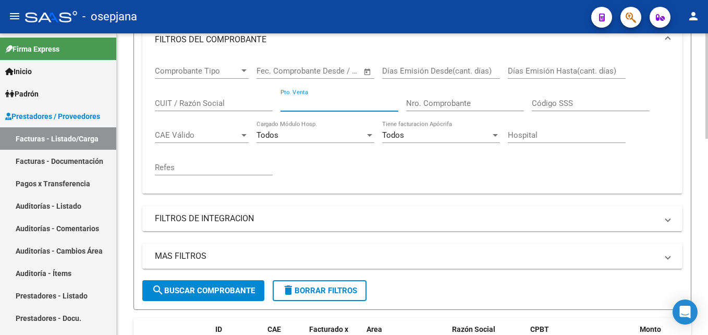
click at [312, 102] on input "Pto. Venta" at bounding box center [340, 103] width 118 height 9
type input "10"
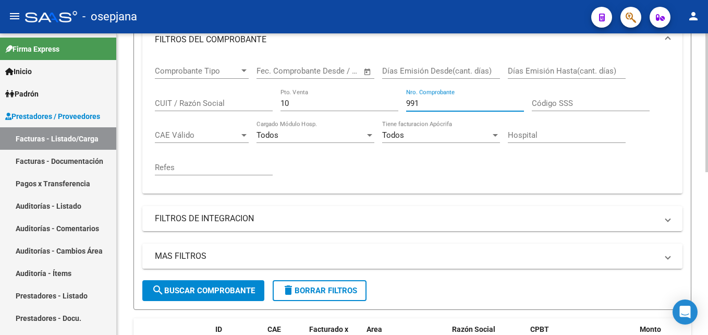
scroll to position [354, 0]
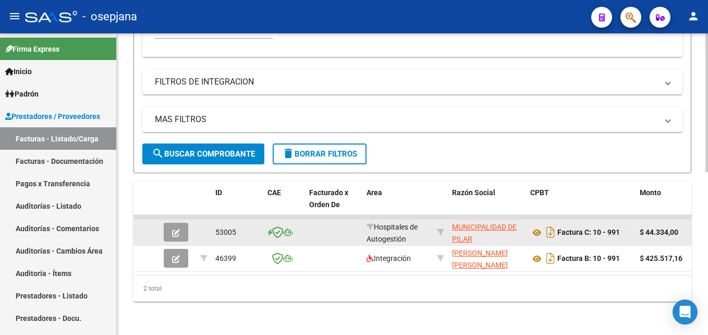
type input "991"
click at [179, 229] on icon "button" at bounding box center [176, 233] width 8 height 8
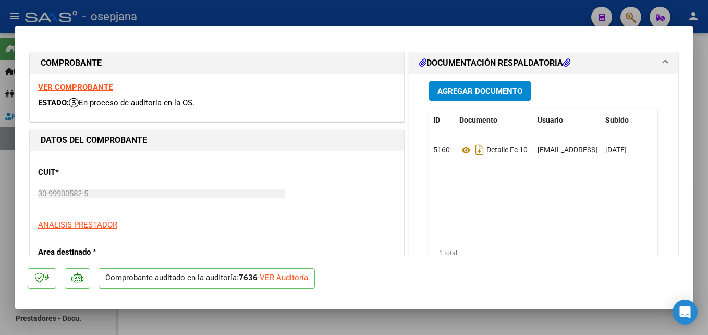
scroll to position [52, 0]
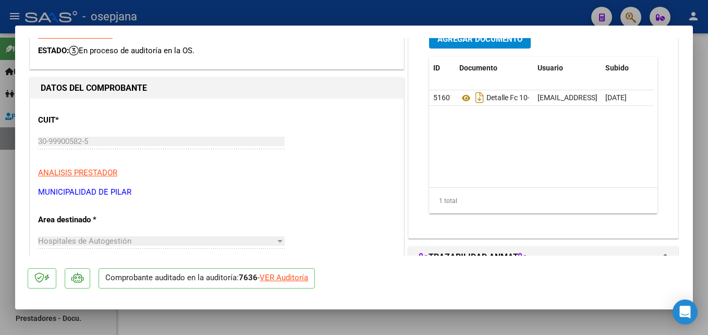
click at [284, 274] on div "VER Auditoría" at bounding box center [284, 278] width 49 height 12
type input "$ 0,00"
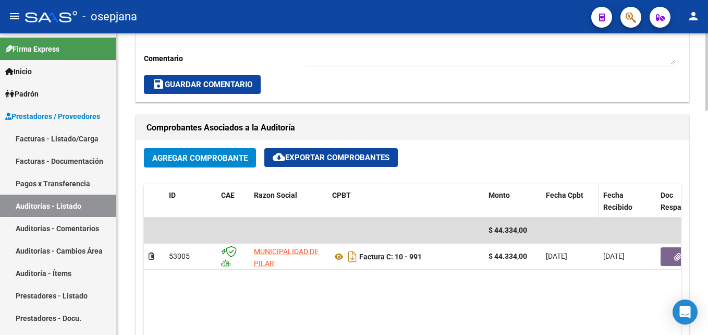
scroll to position [469, 0]
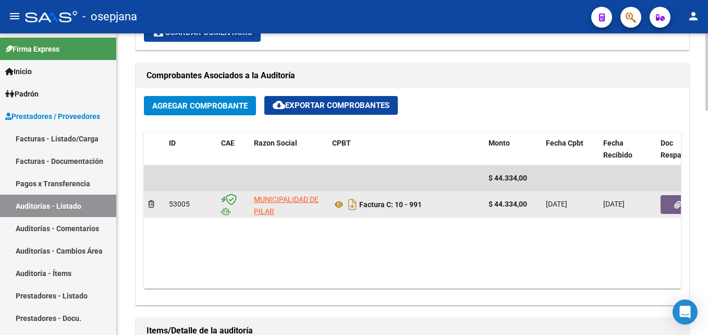
click at [675, 208] on icon "button" at bounding box center [677, 205] width 7 height 8
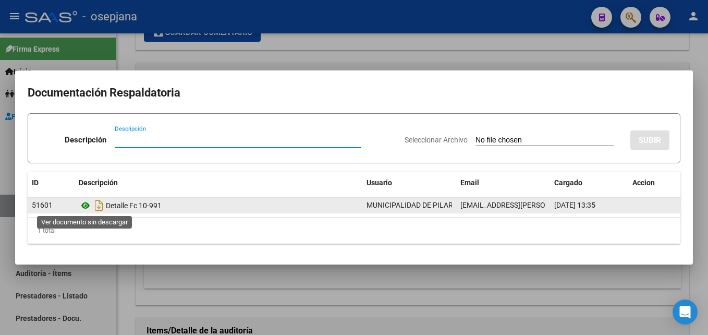
click at [90, 205] on icon at bounding box center [86, 205] width 14 height 13
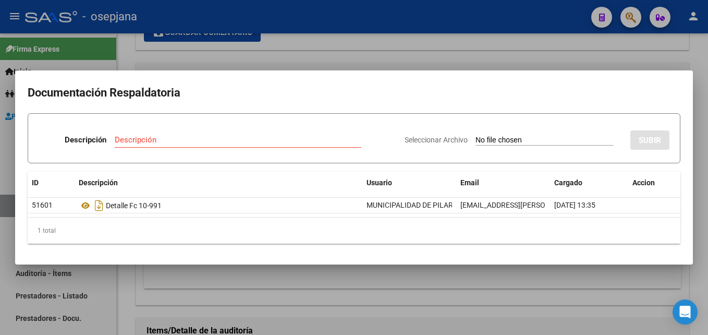
click at [309, 46] on div at bounding box center [354, 167] width 708 height 335
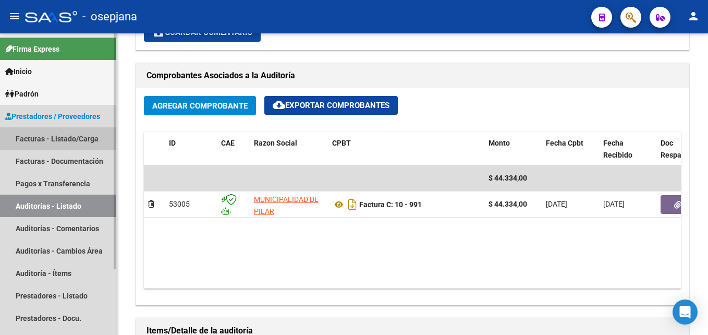
click at [77, 135] on link "Facturas - Listado/Carga" at bounding box center [58, 138] width 116 height 22
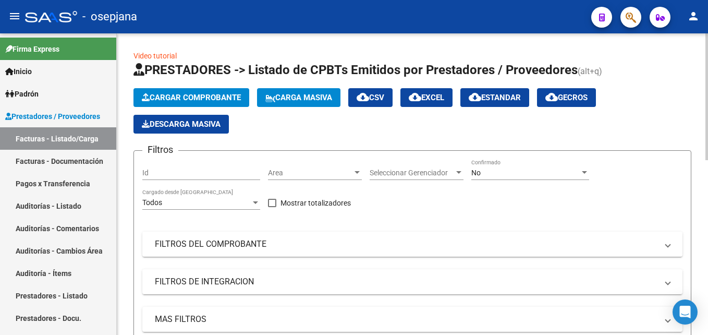
click at [300, 176] on span "Area" at bounding box center [310, 172] width 84 height 9
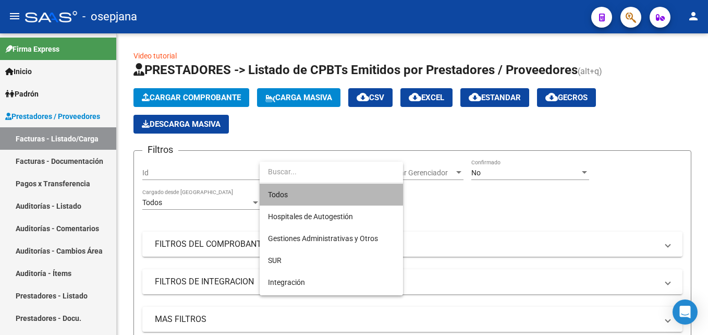
click at [289, 191] on span "Todos" at bounding box center [331, 195] width 127 height 22
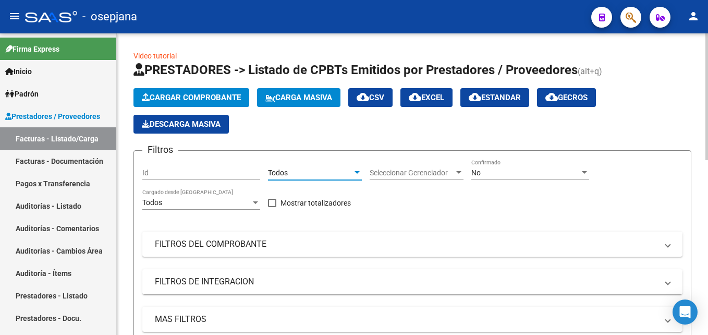
click at [415, 180] on div "Seleccionar Gerenciador Seleccionar Gerenciador" at bounding box center [417, 174] width 94 height 30
click at [413, 176] on span "Seleccionar Gerenciador" at bounding box center [412, 172] width 84 height 9
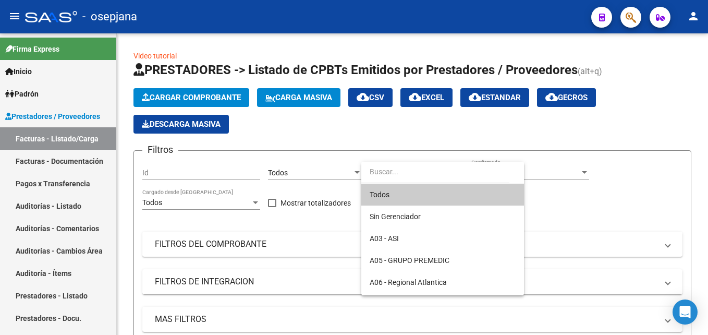
click at [395, 191] on span "Todos" at bounding box center [443, 195] width 146 height 22
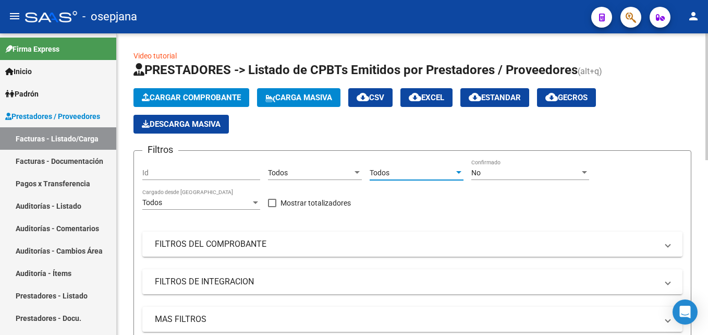
click at [510, 174] on div "No" at bounding box center [525, 172] width 108 height 9
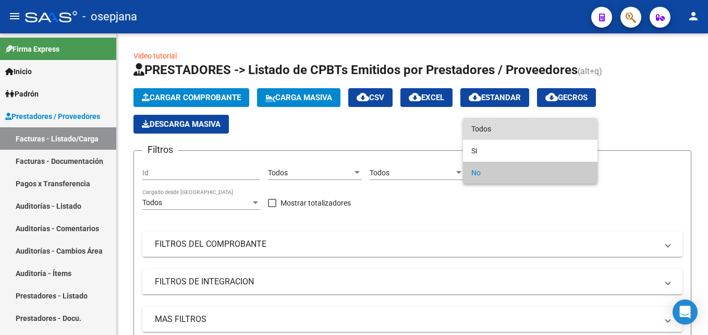
click at [495, 122] on span "Todos" at bounding box center [530, 129] width 118 height 22
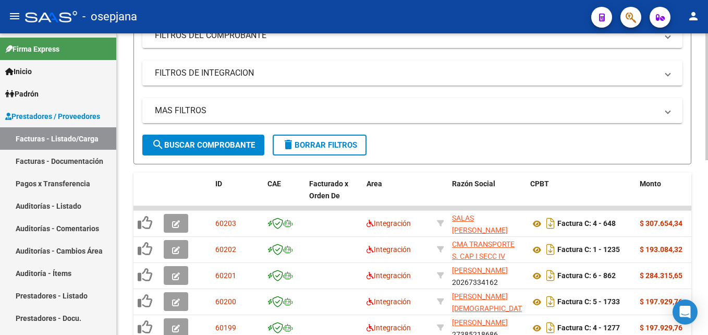
scroll to position [104, 0]
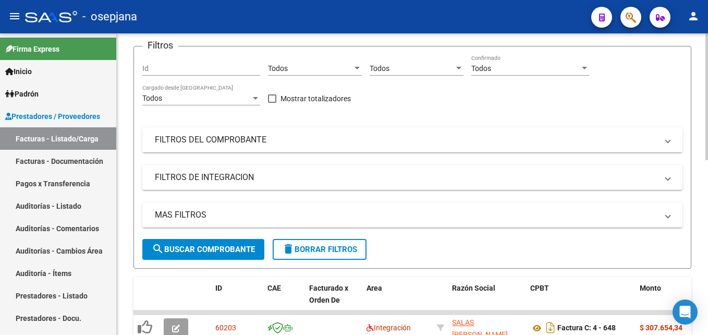
click at [355, 147] on mat-expansion-panel-header "FILTROS DEL COMPROBANTE" at bounding box center [412, 139] width 540 height 25
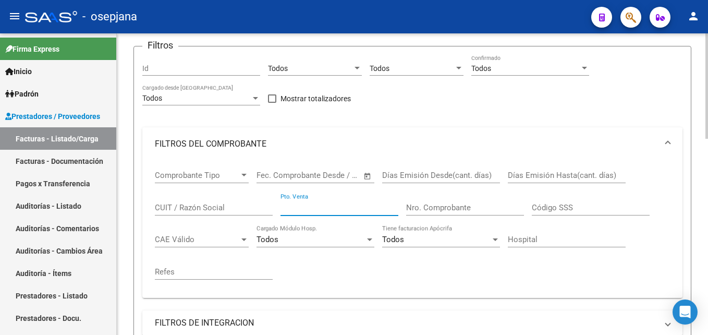
click at [353, 207] on input "Pto. Venta" at bounding box center [340, 207] width 118 height 9
type input "8"
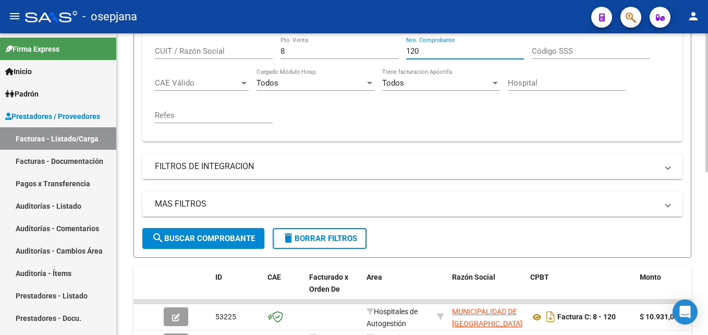
scroll to position [354, 0]
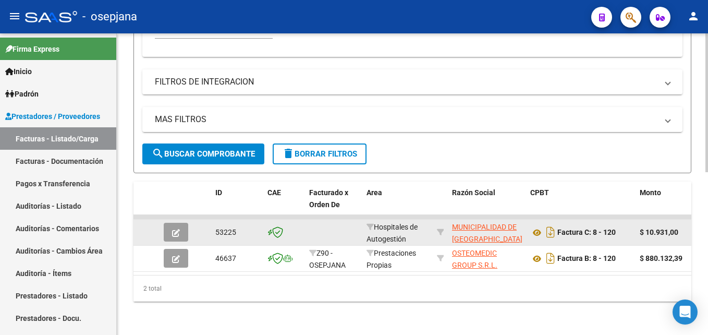
type input "120"
click at [181, 223] on button "button" at bounding box center [176, 232] width 25 height 19
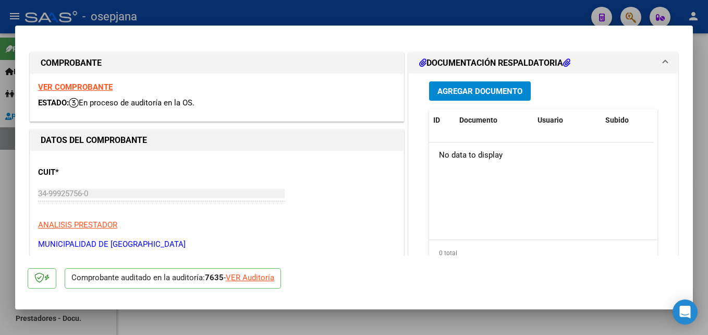
click at [250, 273] on div "VER Auditoría" at bounding box center [250, 278] width 49 height 12
type input "$ 0,00"
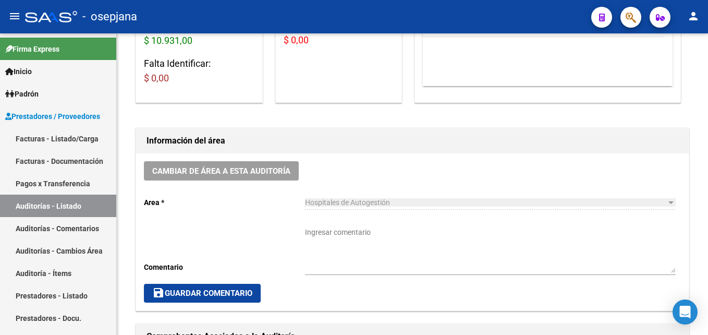
scroll to position [469, 0]
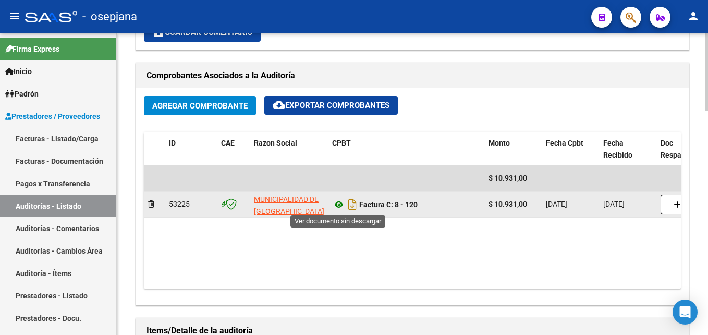
click at [338, 208] on icon at bounding box center [339, 204] width 14 height 13
